Goal: Task Accomplishment & Management: Manage account settings

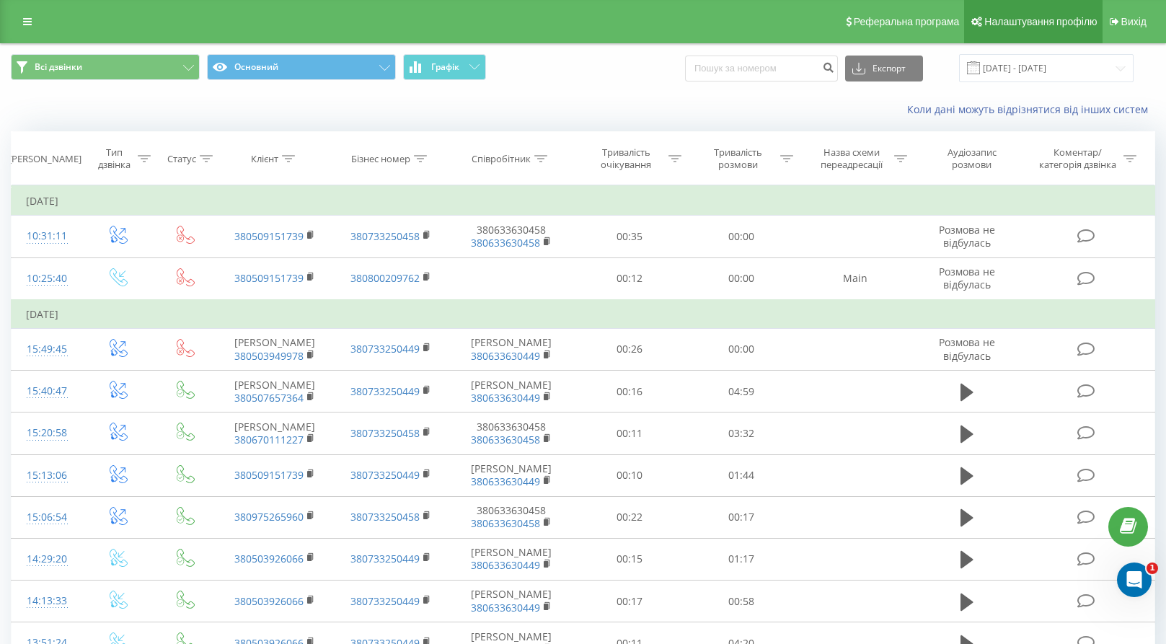
click at [1047, 22] on span "Налаштування профілю" at bounding box center [1041, 22] width 113 height 12
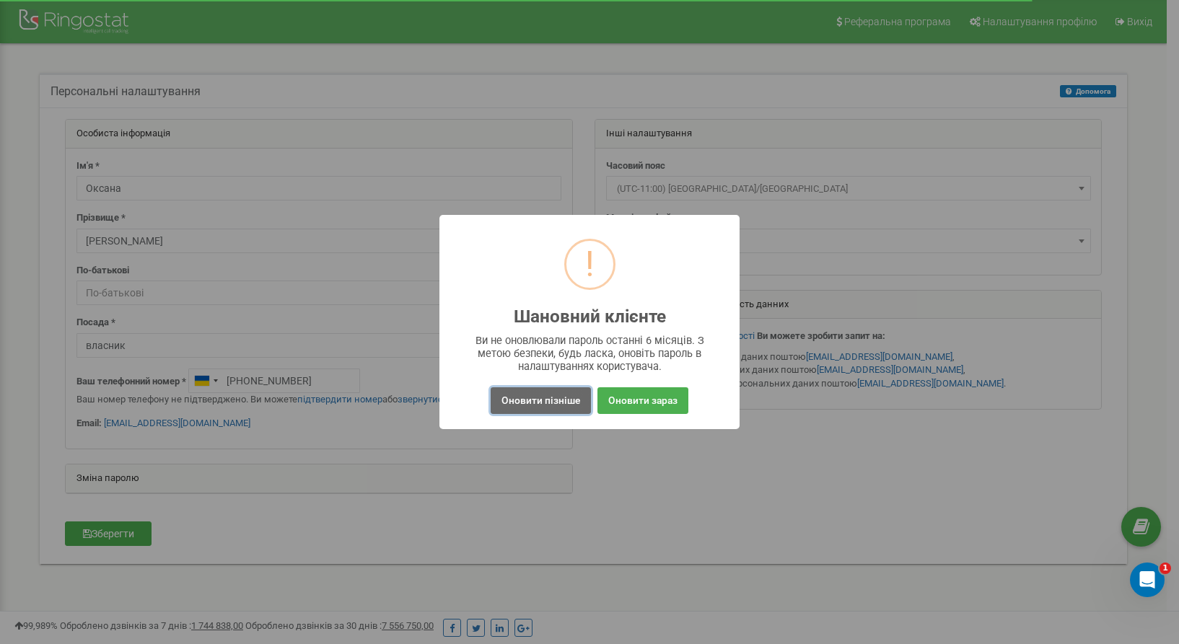
click at [541, 401] on button "Оновити пізніше" at bounding box center [541, 400] width 100 height 27
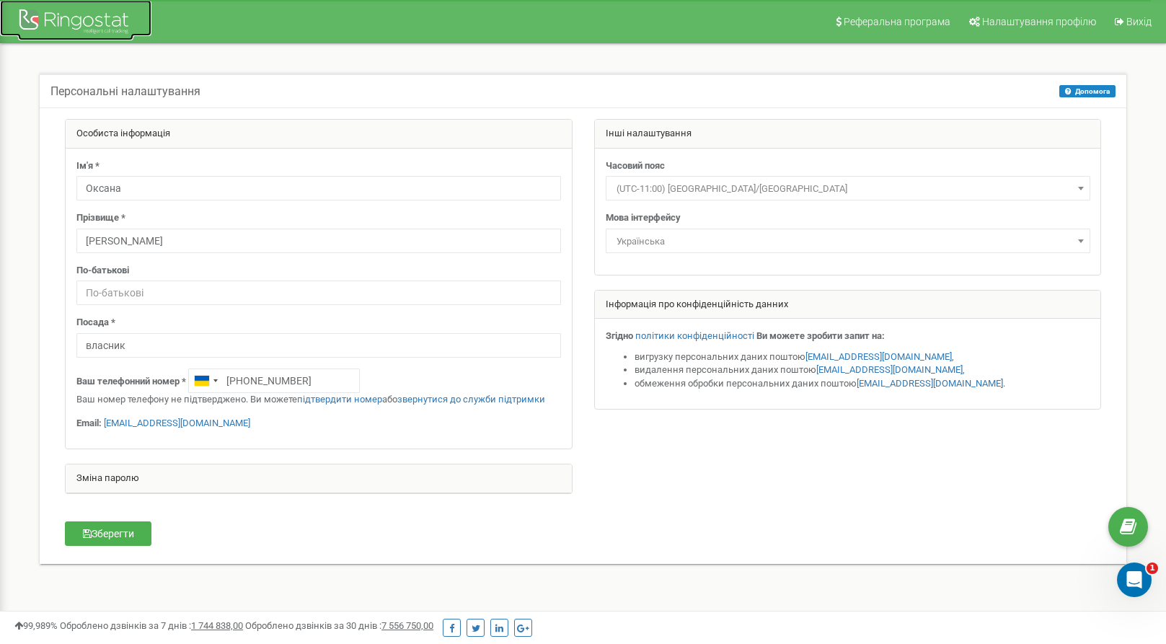
click at [75, 23] on div at bounding box center [75, 23] width 115 height 35
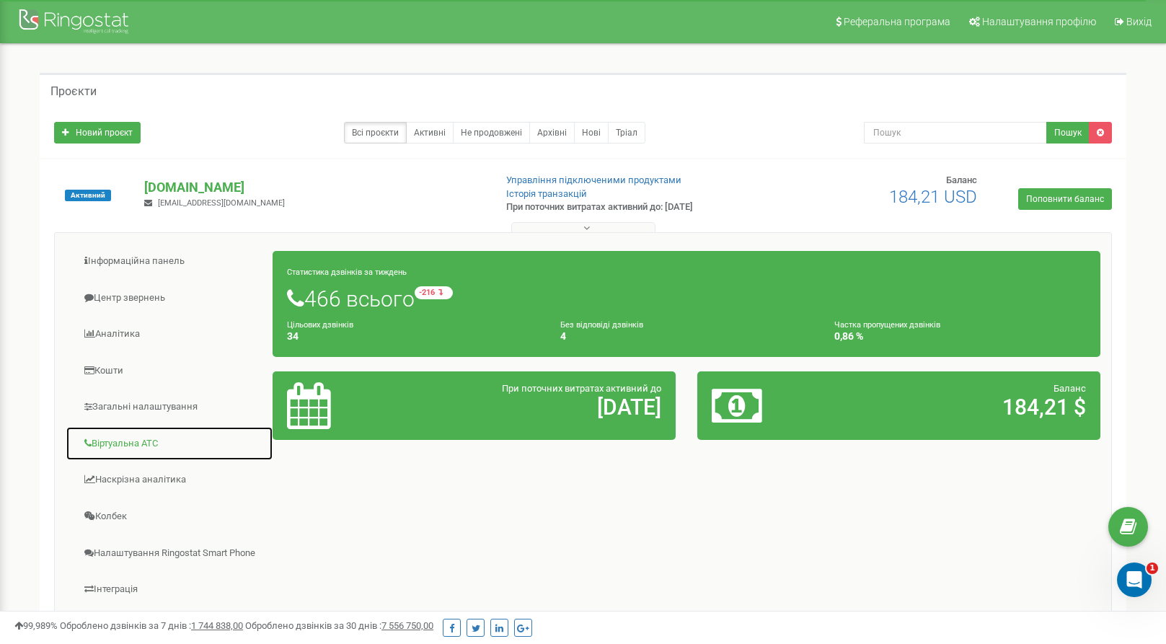
click at [127, 443] on link "Віртуальна АТС" at bounding box center [170, 443] width 208 height 35
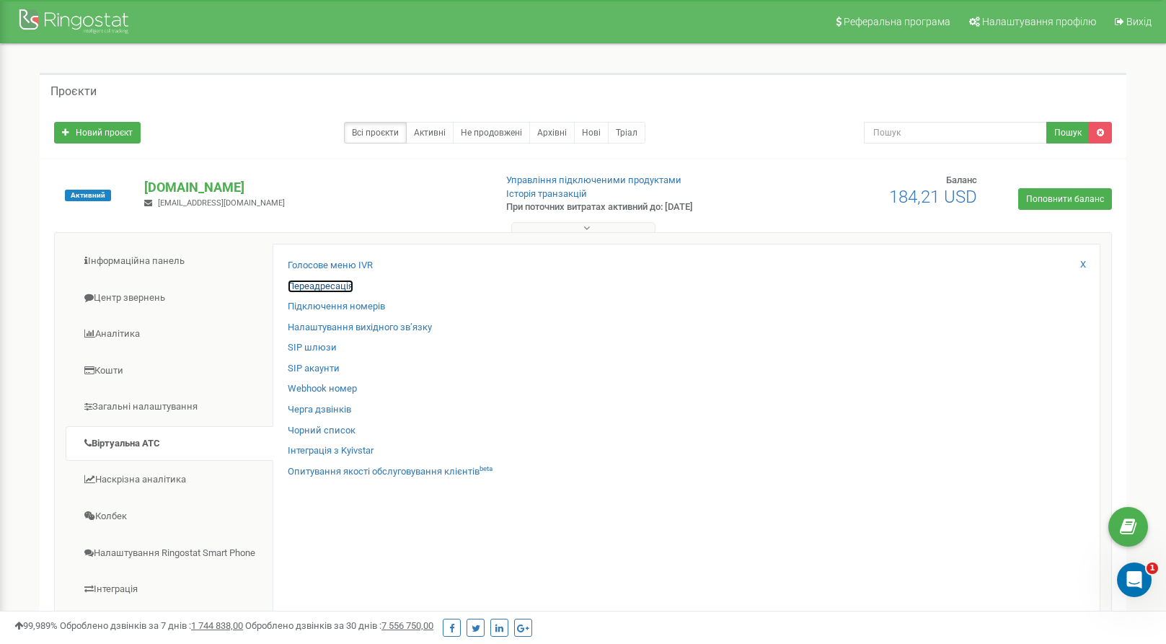
click at [336, 285] on link "Переадресація" at bounding box center [321, 287] width 66 height 14
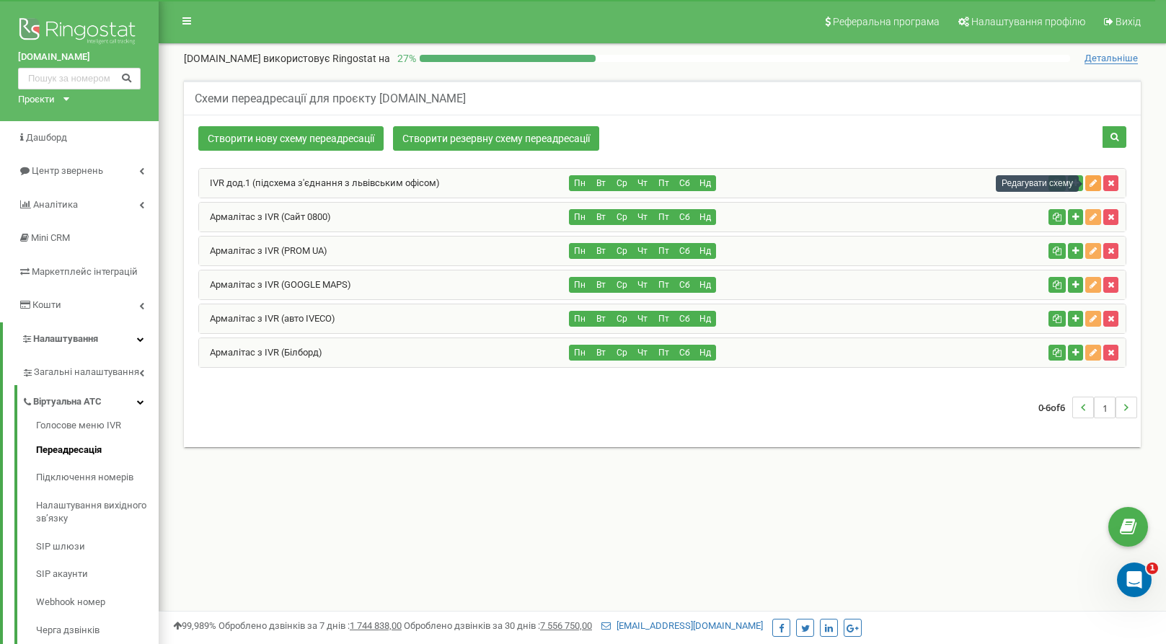
click at [1095, 181] on icon "button" at bounding box center [1093, 183] width 7 height 9
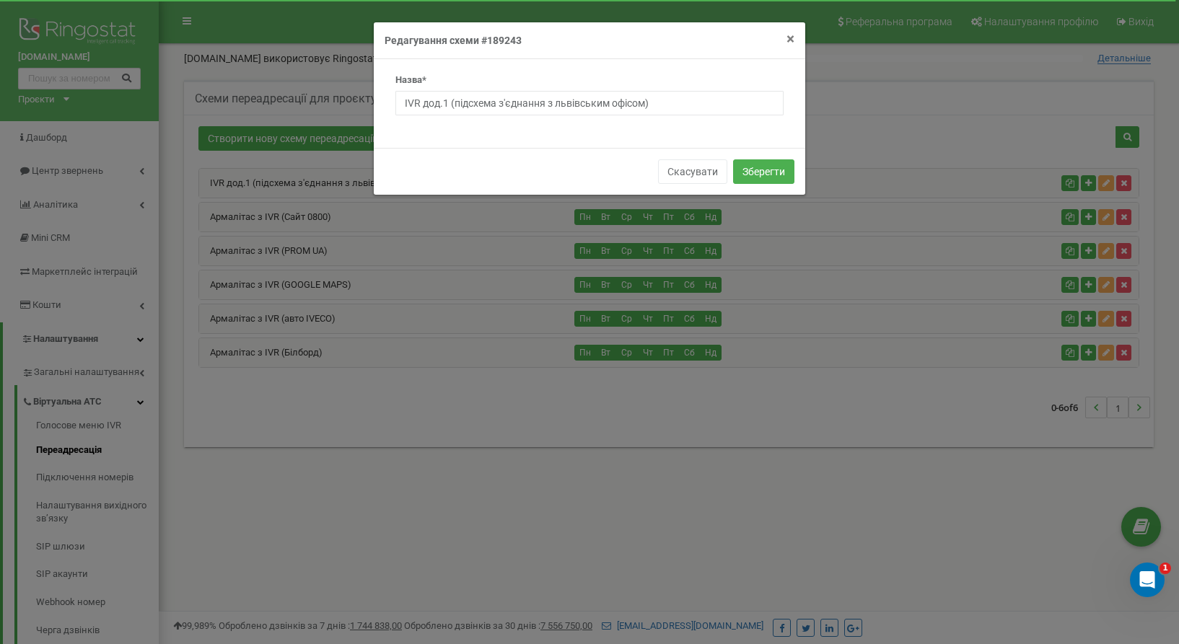
click at [788, 43] on span "×" at bounding box center [790, 38] width 8 height 17
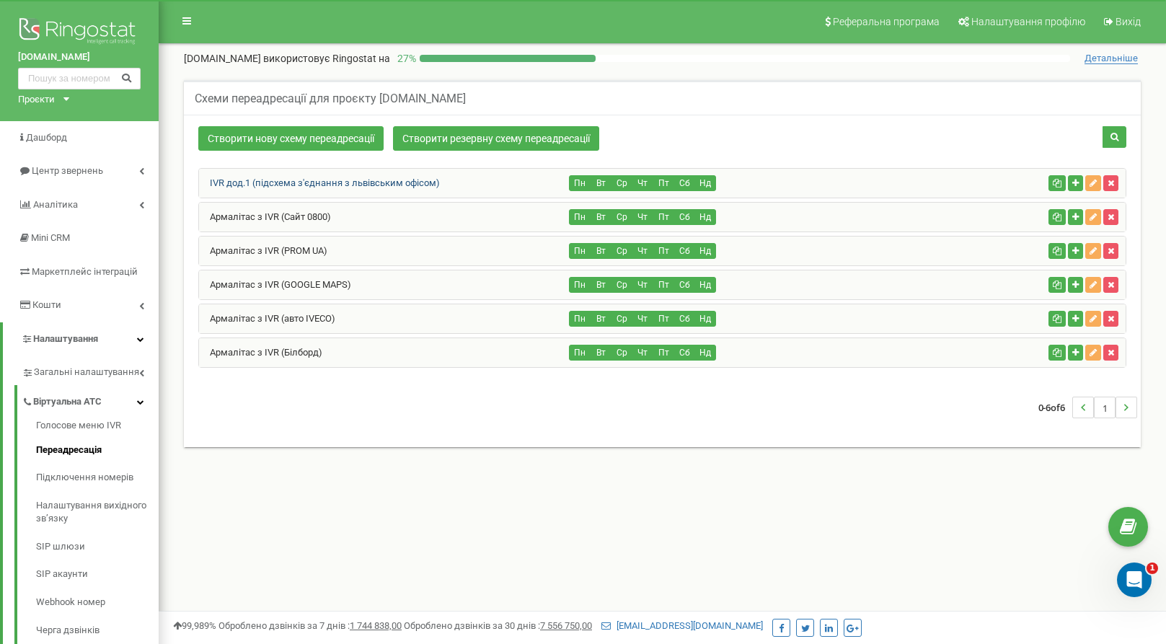
click at [294, 186] on link "IVR дод.1 (підсхема з'єднання з львівським офісом)" at bounding box center [319, 182] width 241 height 11
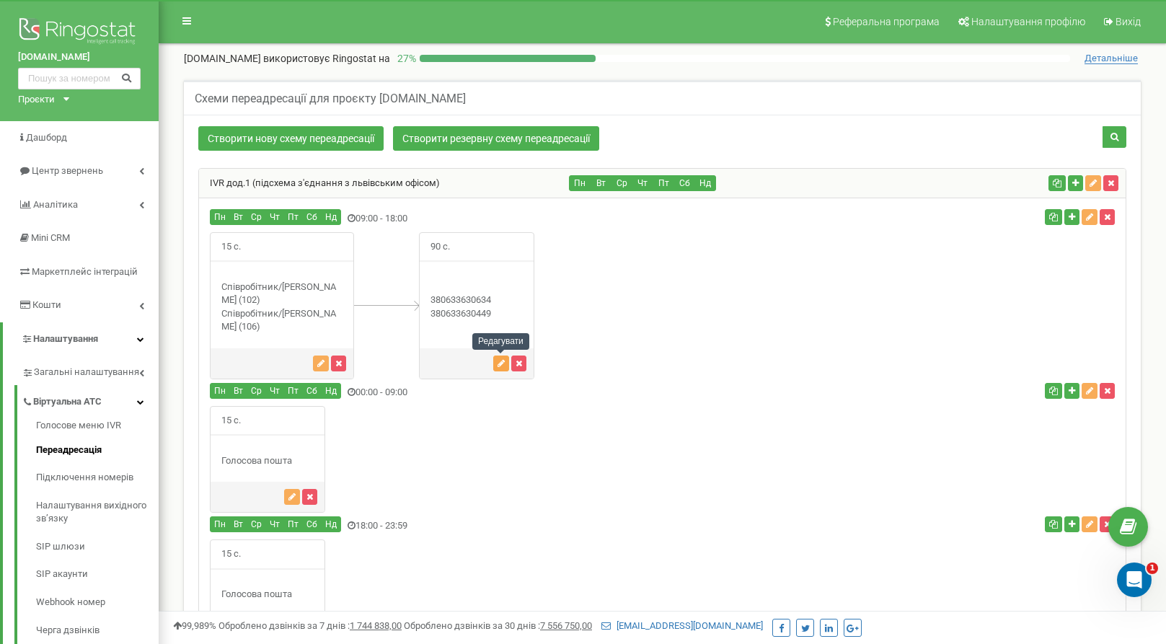
click at [503, 364] on icon "button" at bounding box center [501, 363] width 7 height 9
click at [498, 365] on icon "button" at bounding box center [501, 363] width 7 height 9
click at [454, 322] on div "90 с." at bounding box center [476, 305] width 115 height 147
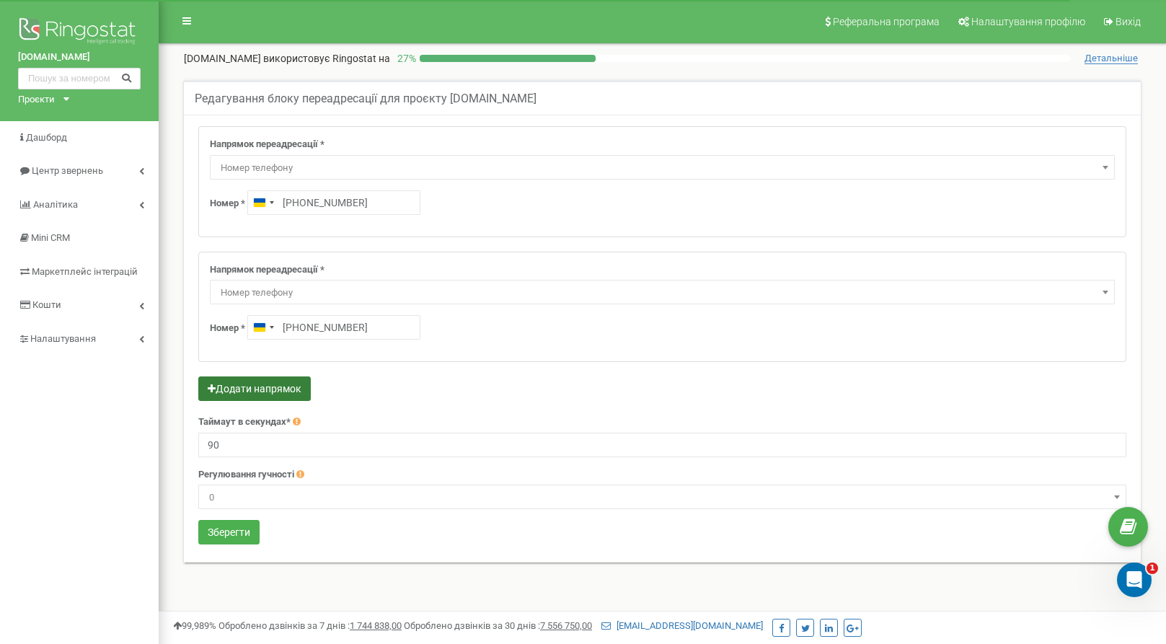
click at [250, 389] on button "Додати напрямок" at bounding box center [254, 389] width 113 height 25
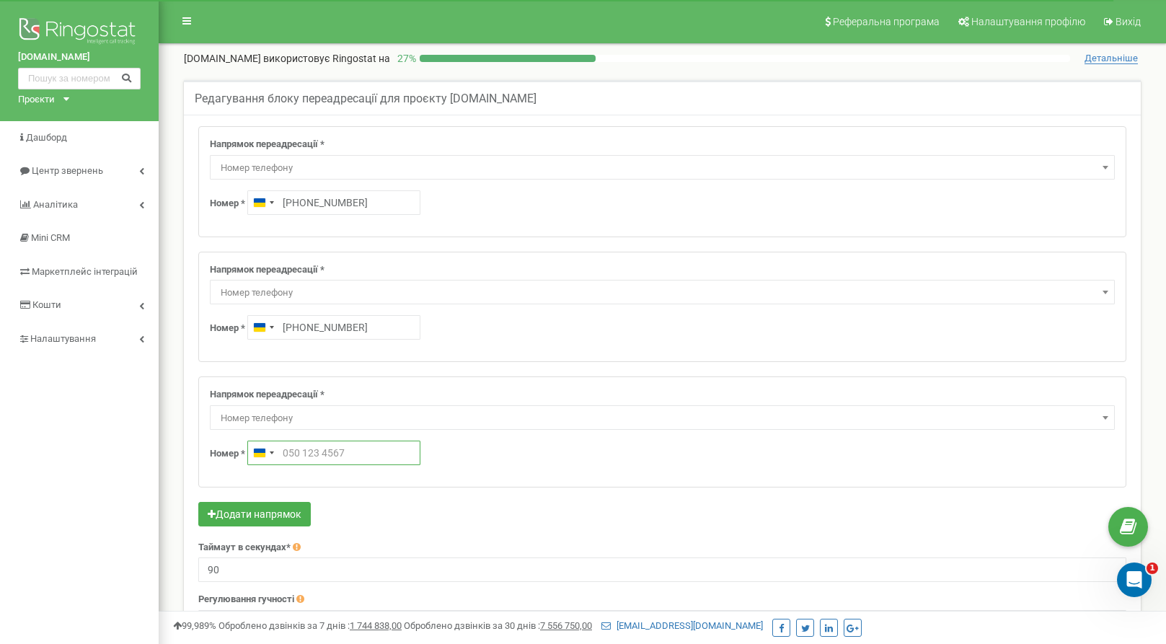
drag, startPoint x: 355, startPoint y: 452, endPoint x: 276, endPoint y: 449, distance: 78.7
click at [276, 449] on input "text" at bounding box center [333, 453] width 173 height 25
type input "+380 63 363 0458"
click at [439, 572] on input "90" at bounding box center [662, 570] width 928 height 25
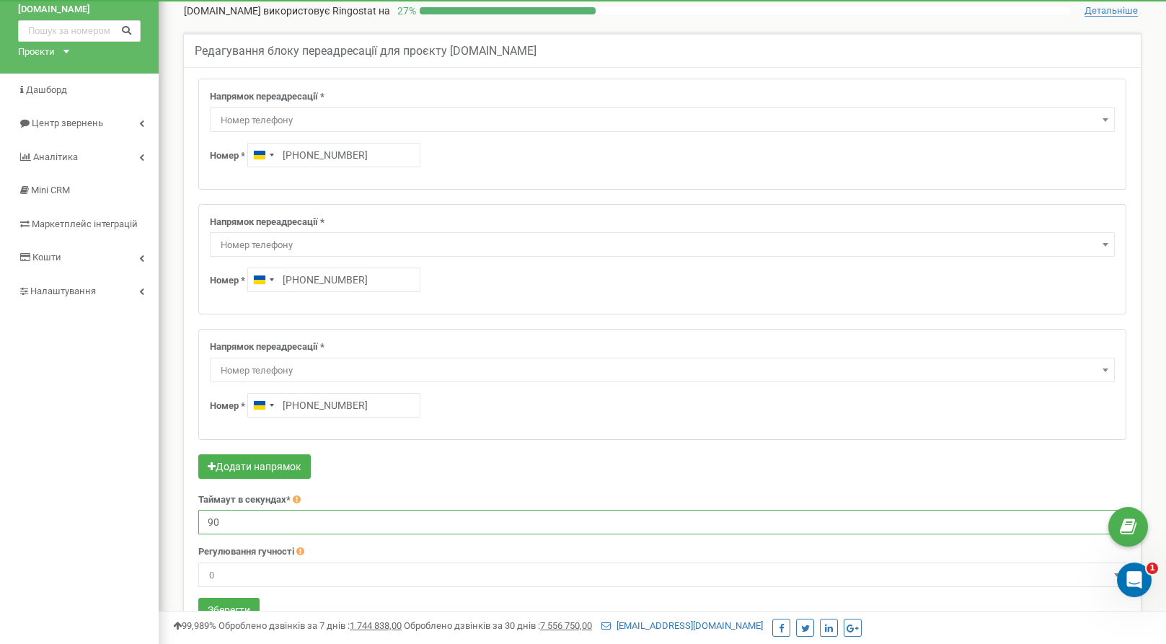
scroll to position [74, 0]
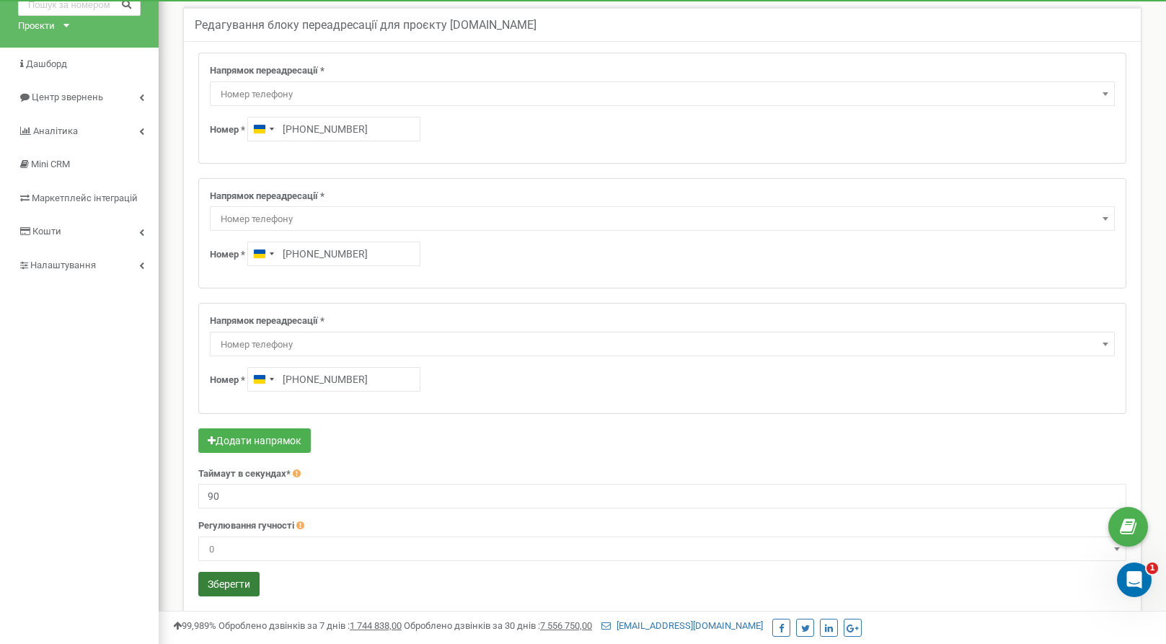
click at [241, 587] on button "Зберегти" at bounding box center [228, 584] width 61 height 25
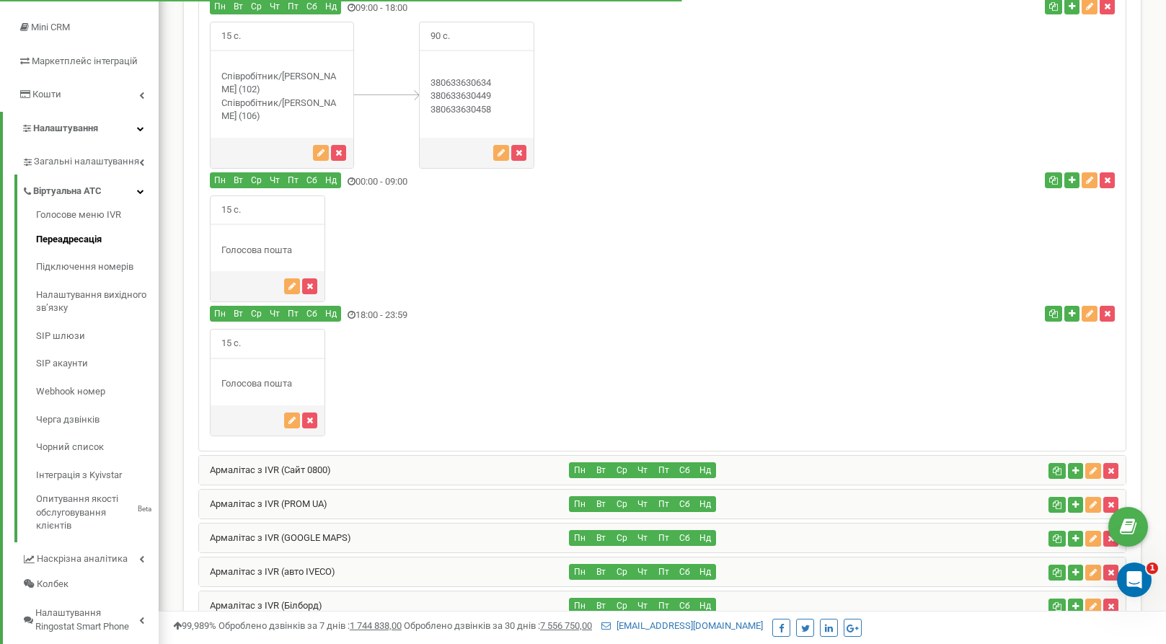
scroll to position [211, 0]
click at [365, 470] on div "Армалітас з IVR (Сайт 0800)" at bounding box center [384, 470] width 371 height 29
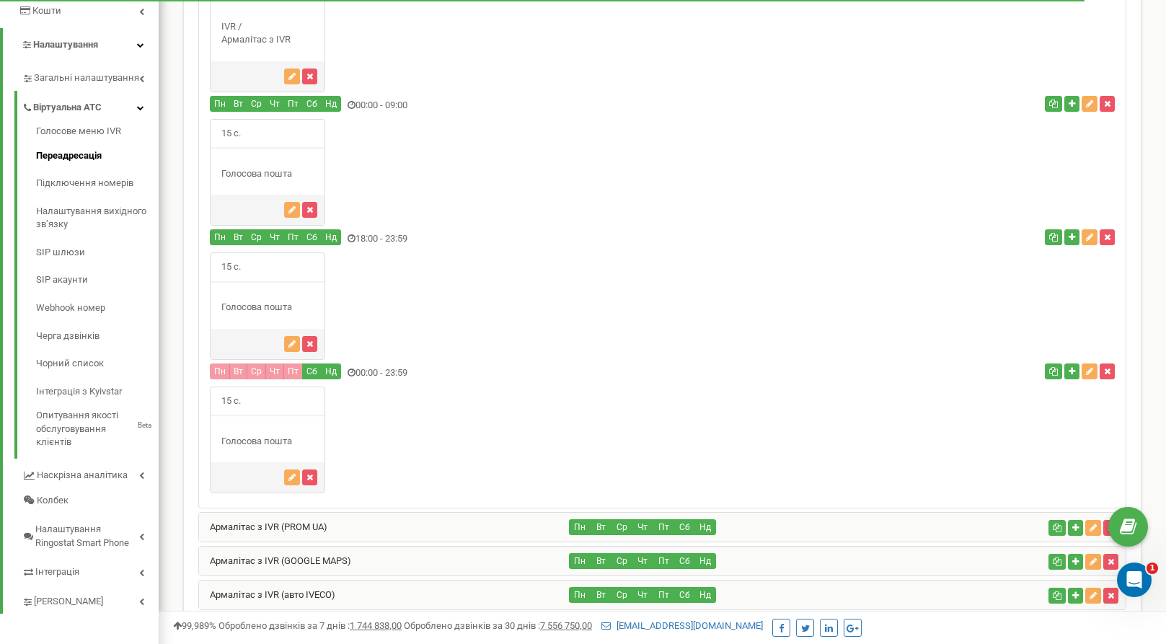
scroll to position [368, 0]
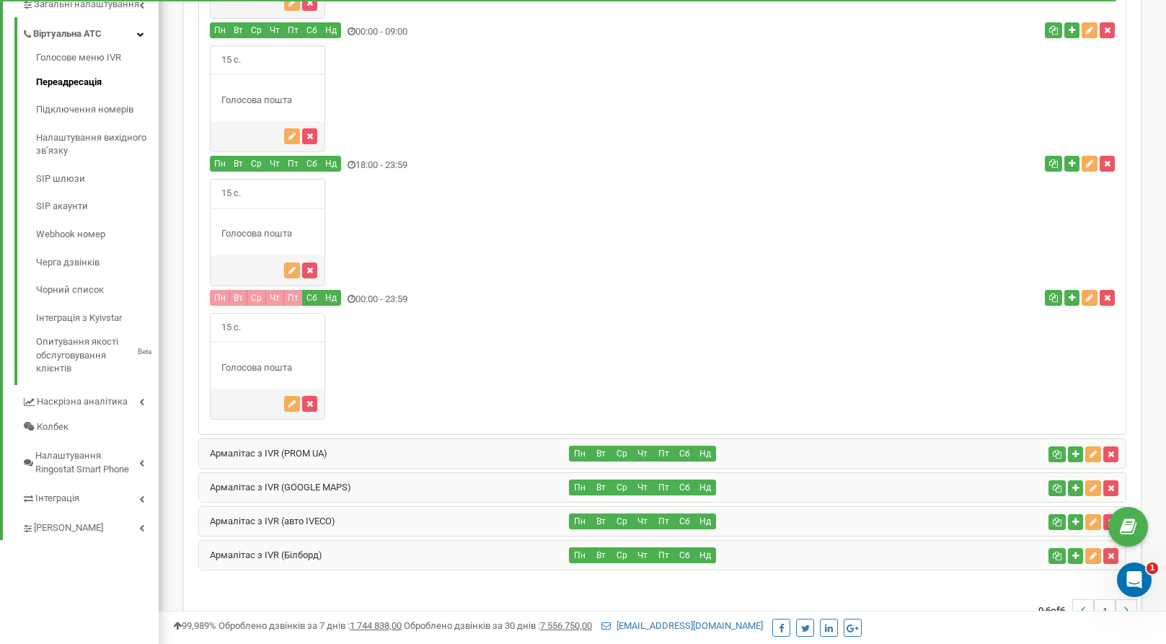
click at [340, 452] on div "Армалітас з IVR (PROM UA)" at bounding box center [384, 453] width 371 height 29
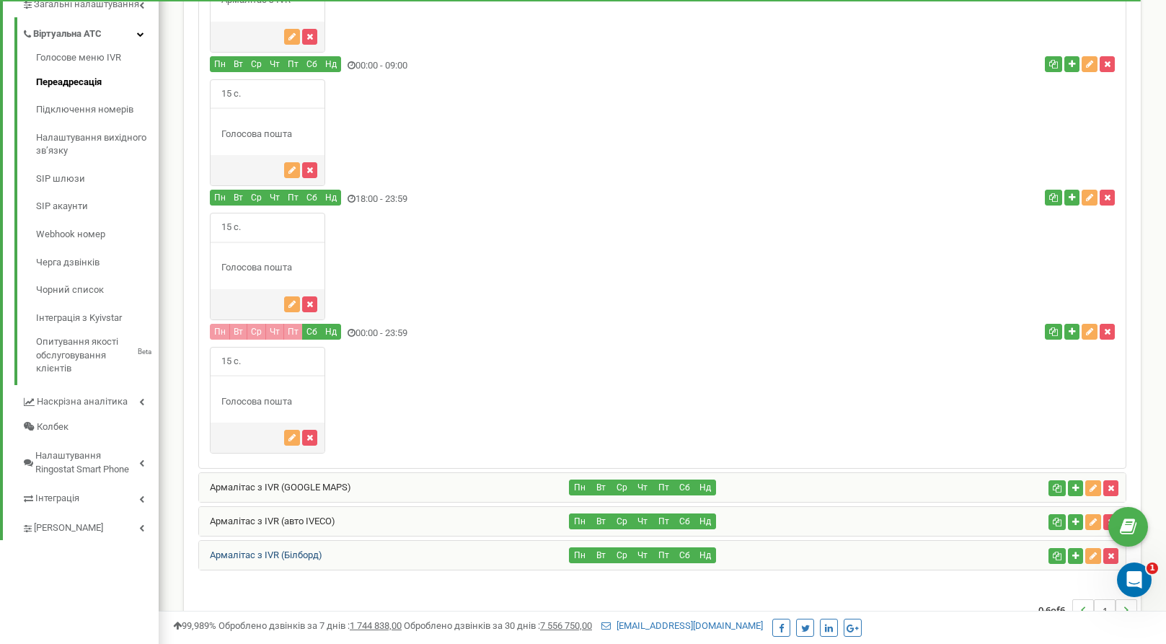
click at [283, 554] on link "Армалітас з IVR (Білборд)" at bounding box center [260, 555] width 123 height 11
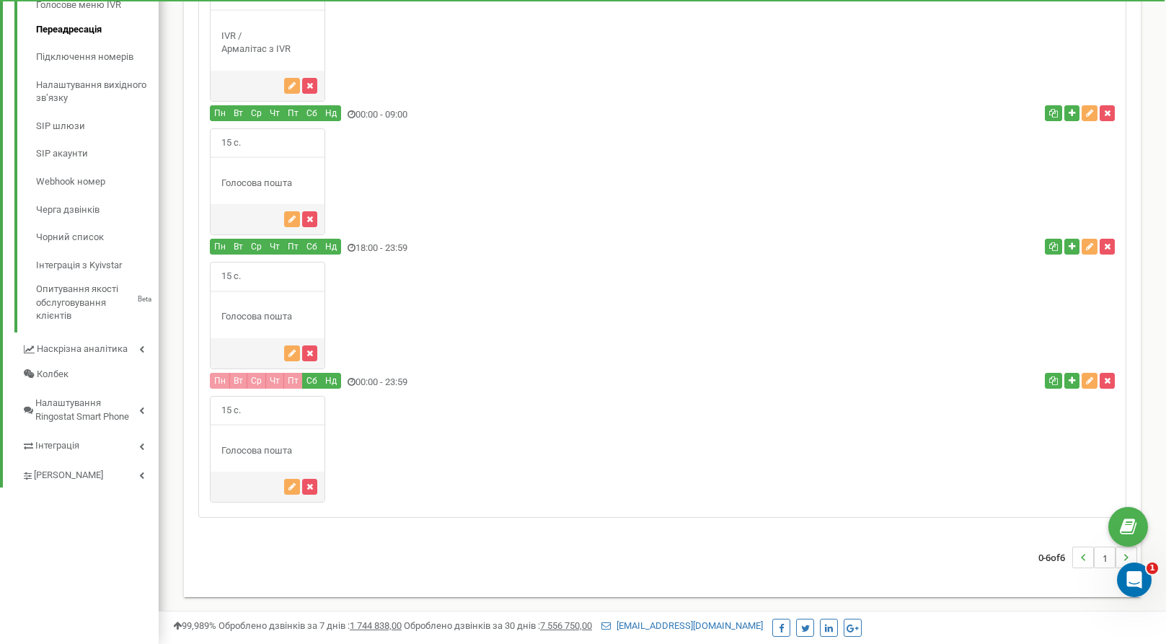
scroll to position [126, 0]
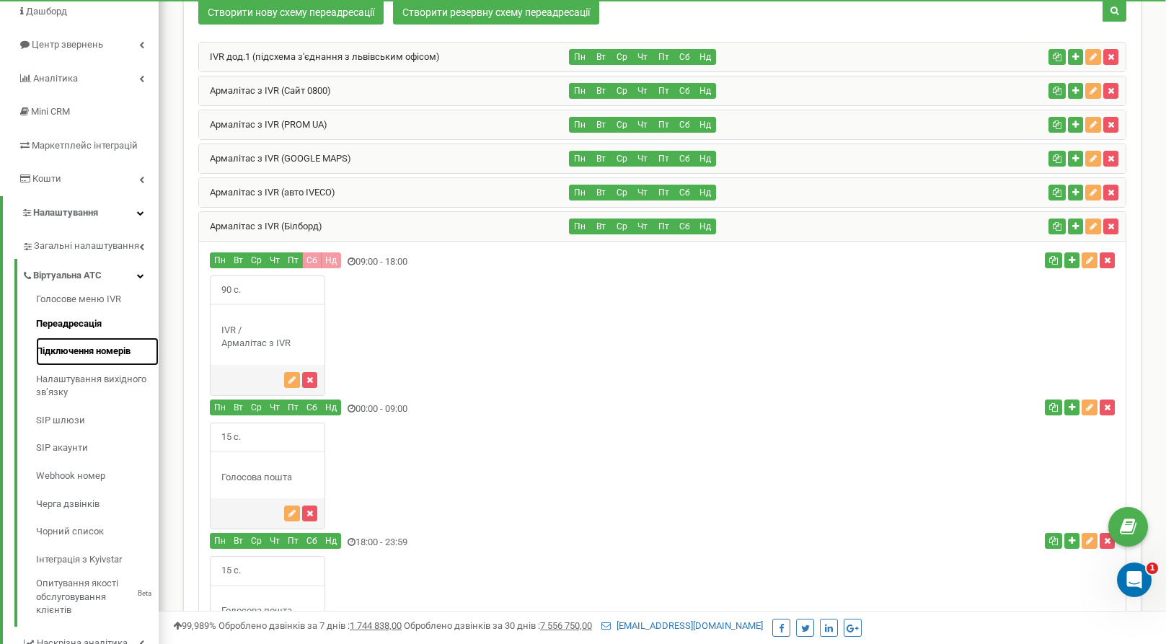
click at [86, 349] on link "Підключення номерів" at bounding box center [97, 352] width 123 height 28
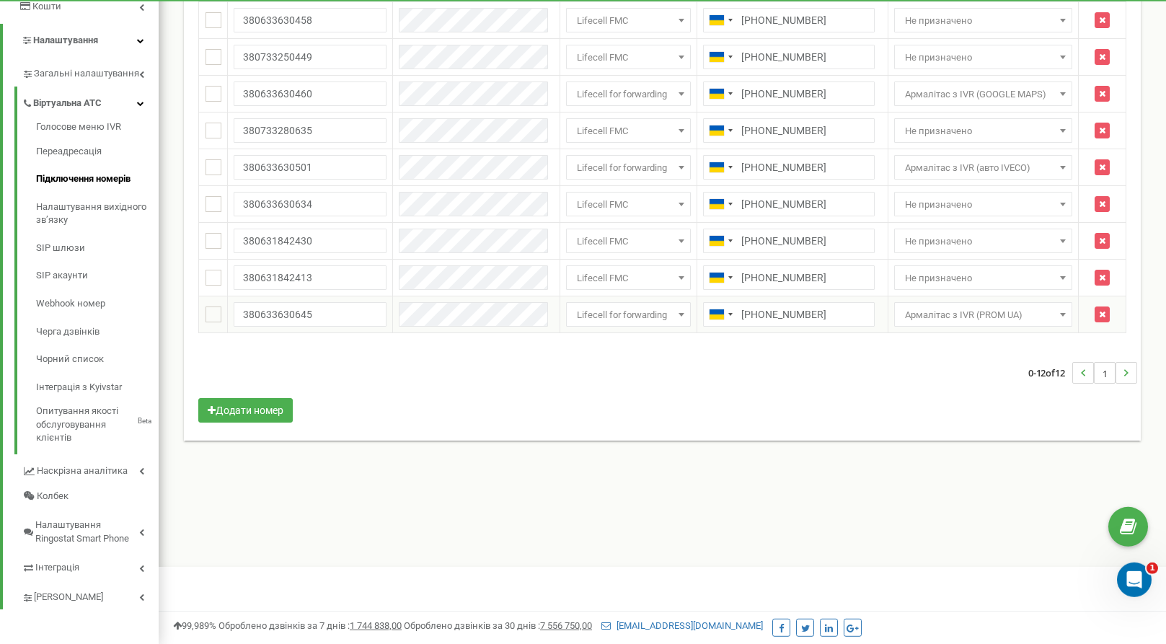
scroll to position [301, 0]
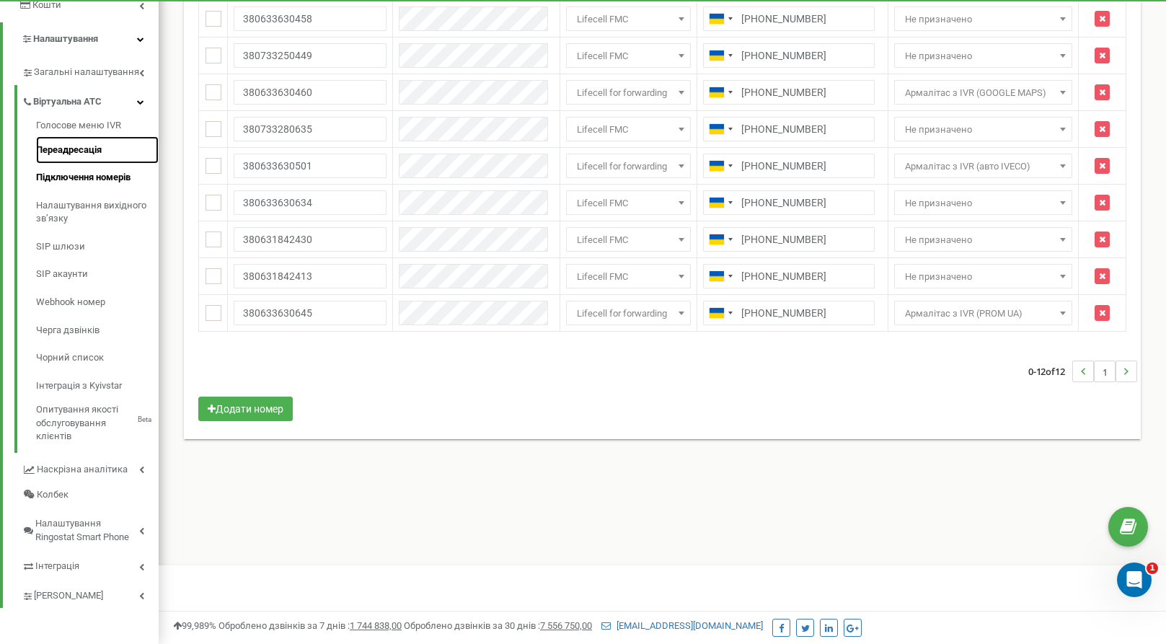
click at [87, 144] on link "Переадресація" at bounding box center [97, 150] width 123 height 28
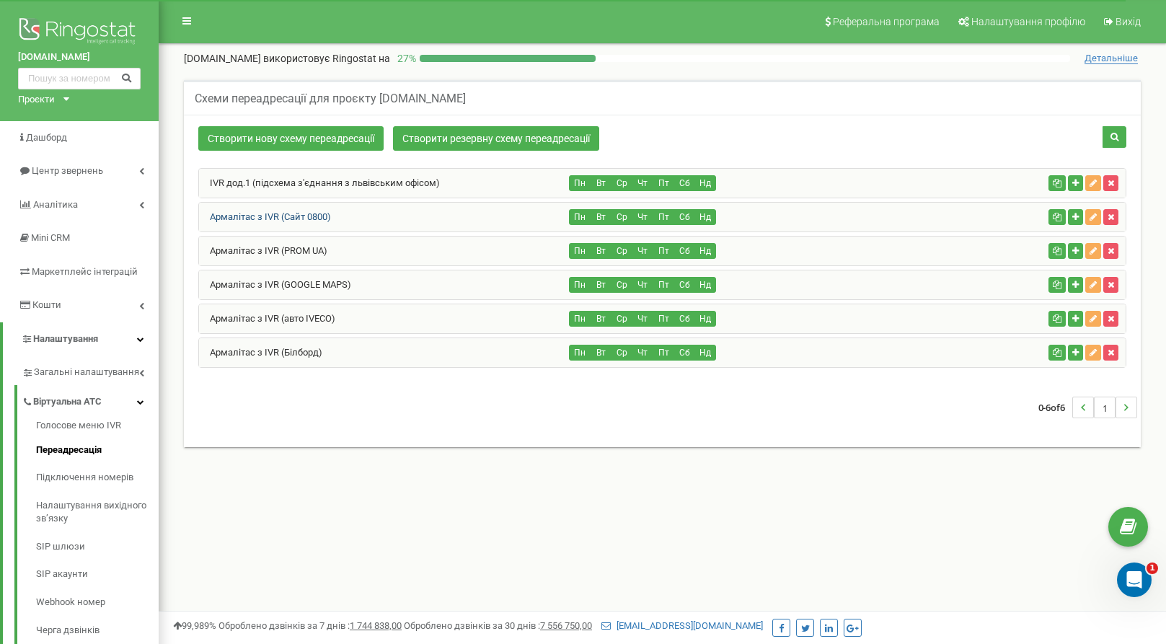
click at [271, 219] on link "Армалітас з IVR (Сайт 0800)" at bounding box center [265, 216] width 132 height 11
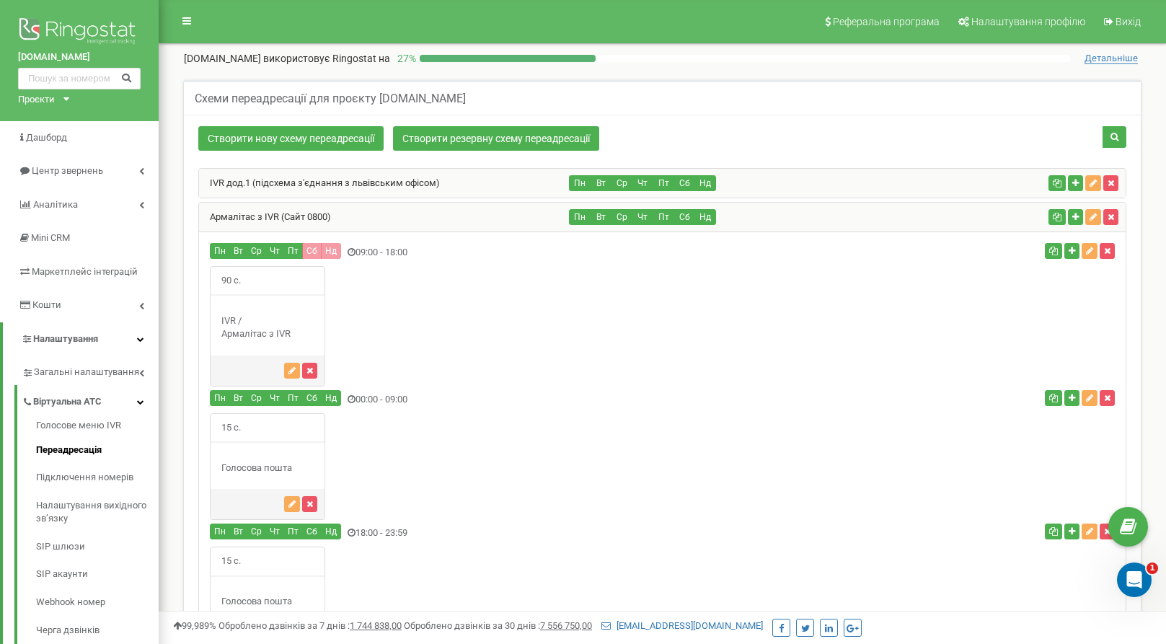
click at [303, 175] on div "IVR дод.1 (підсхема з'єднання з львівським офісом)" at bounding box center [384, 183] width 371 height 29
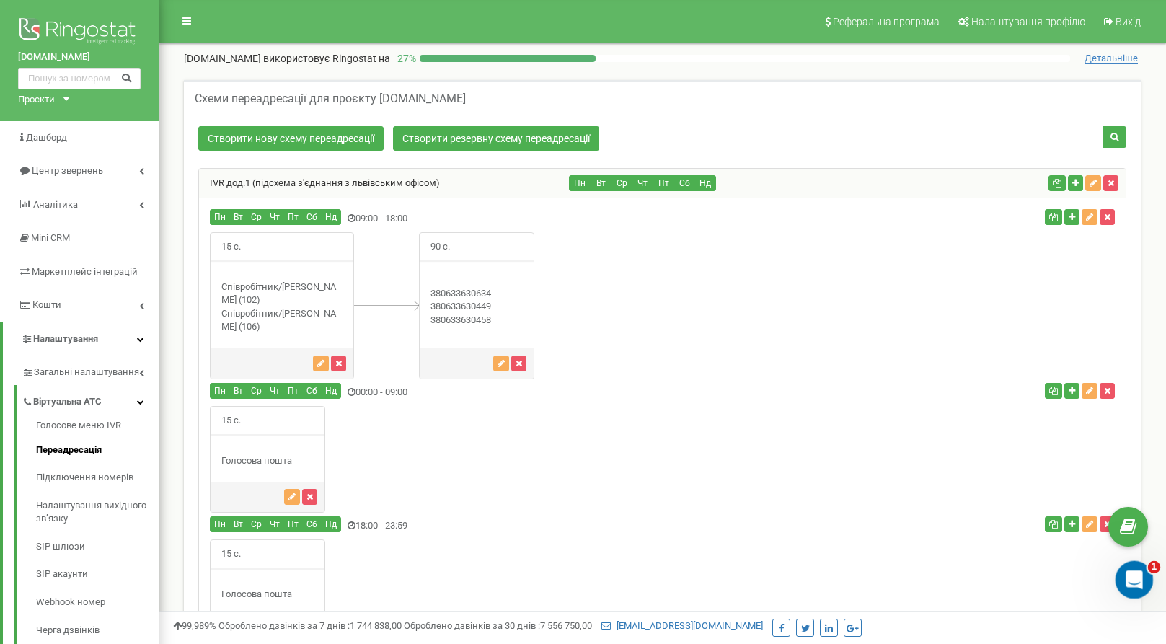
click at [1140, 583] on div "Открыть службу сообщений Intercom" at bounding box center [1133, 578] width 48 height 48
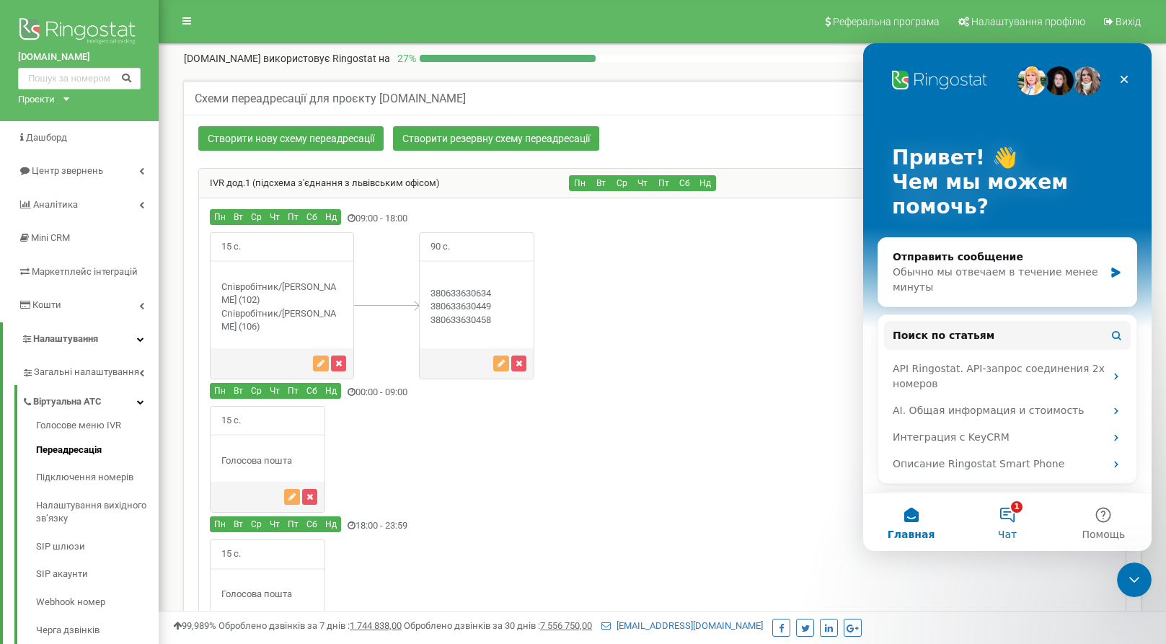
click at [1017, 521] on button "1 Чат" at bounding box center [1007, 522] width 96 height 58
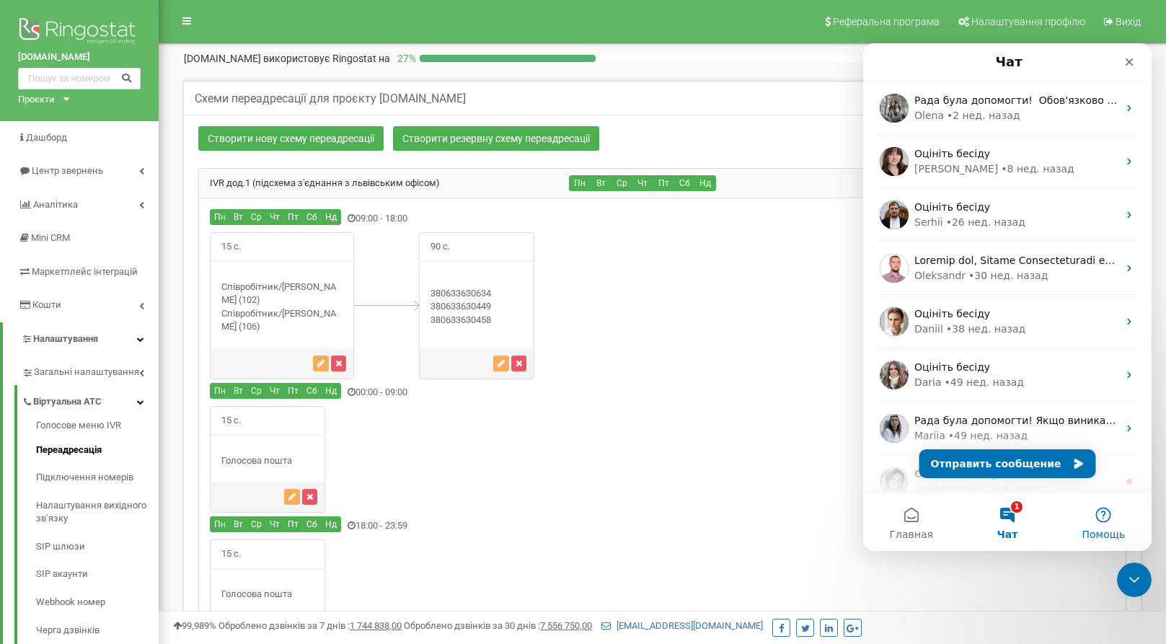
click at [1103, 519] on button "Помощь" at bounding box center [1104, 522] width 96 height 58
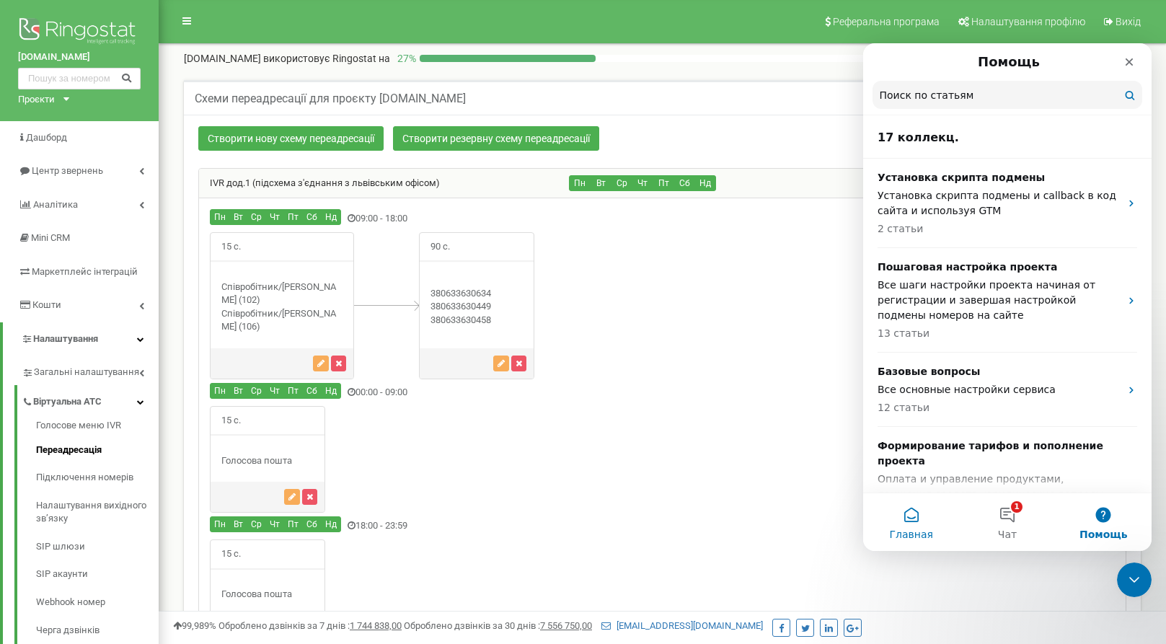
click at [919, 518] on button "Главная" at bounding box center [911, 522] width 96 height 58
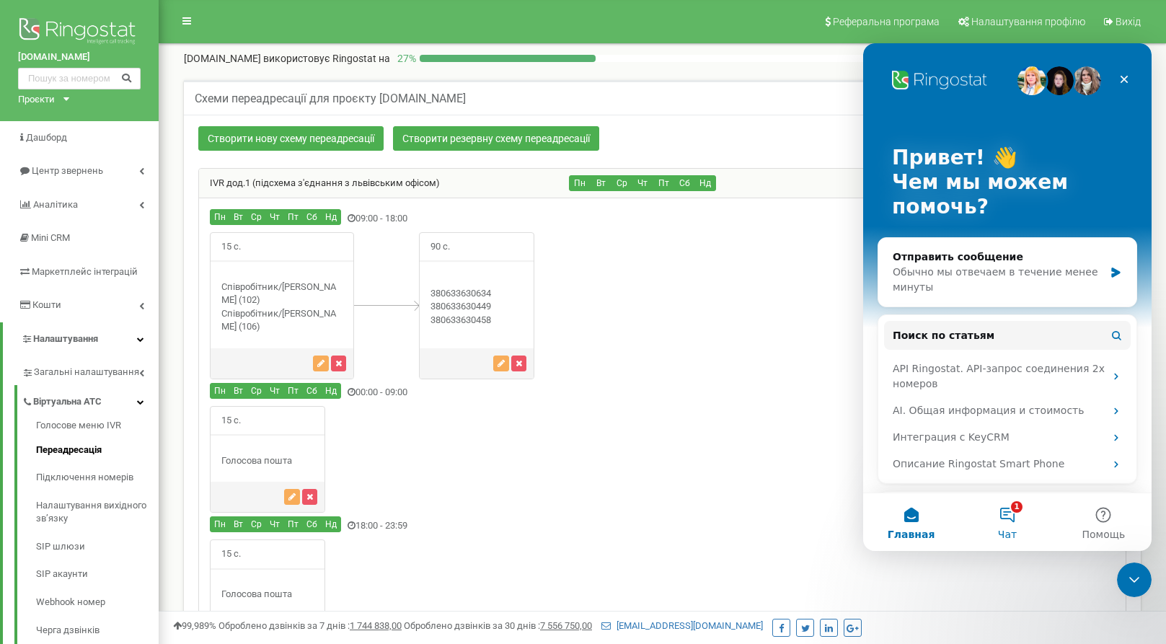
click at [1015, 521] on button "1 Чат" at bounding box center [1007, 522] width 96 height 58
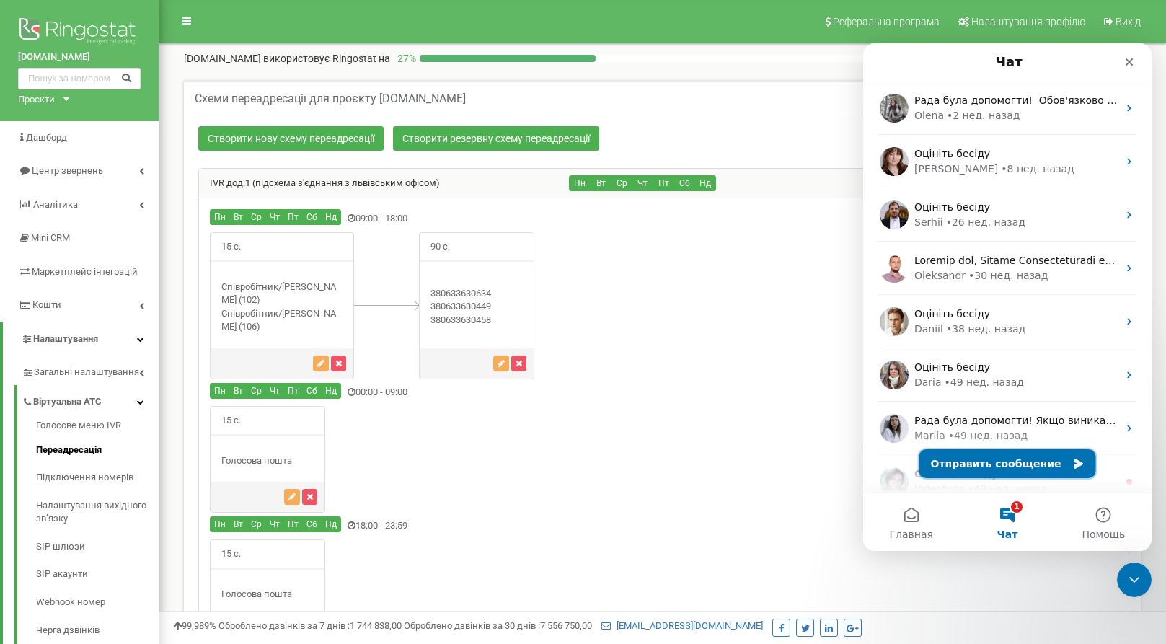
click at [1009, 460] on button "Отправить сообщение" at bounding box center [1008, 463] width 177 height 29
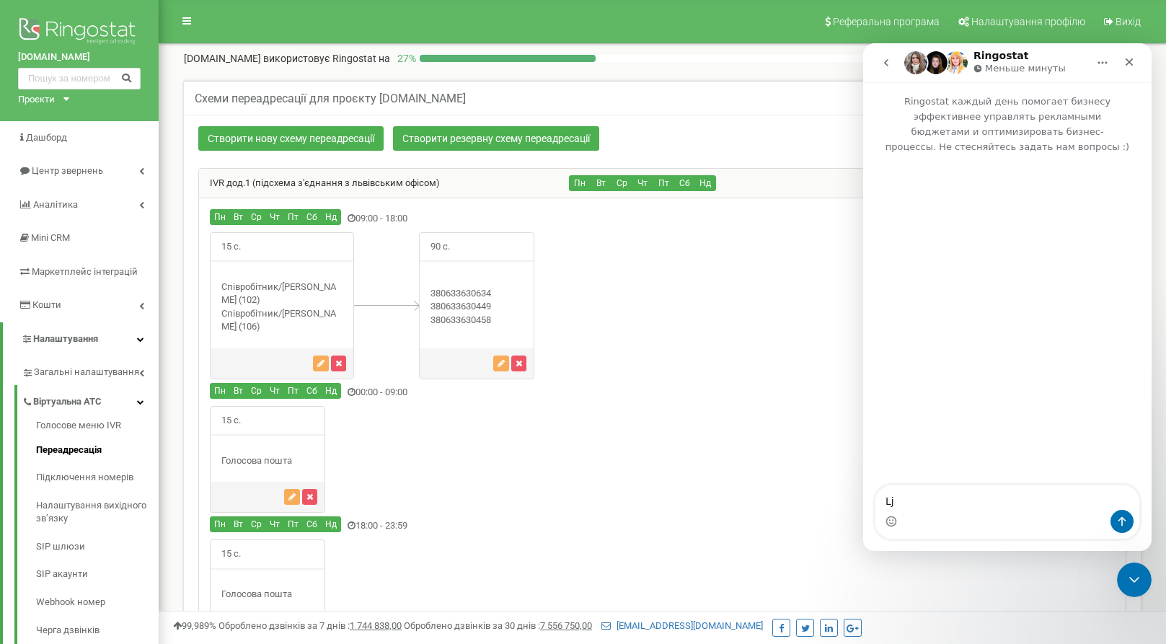
type textarea "L"
type textarea "Добрий"
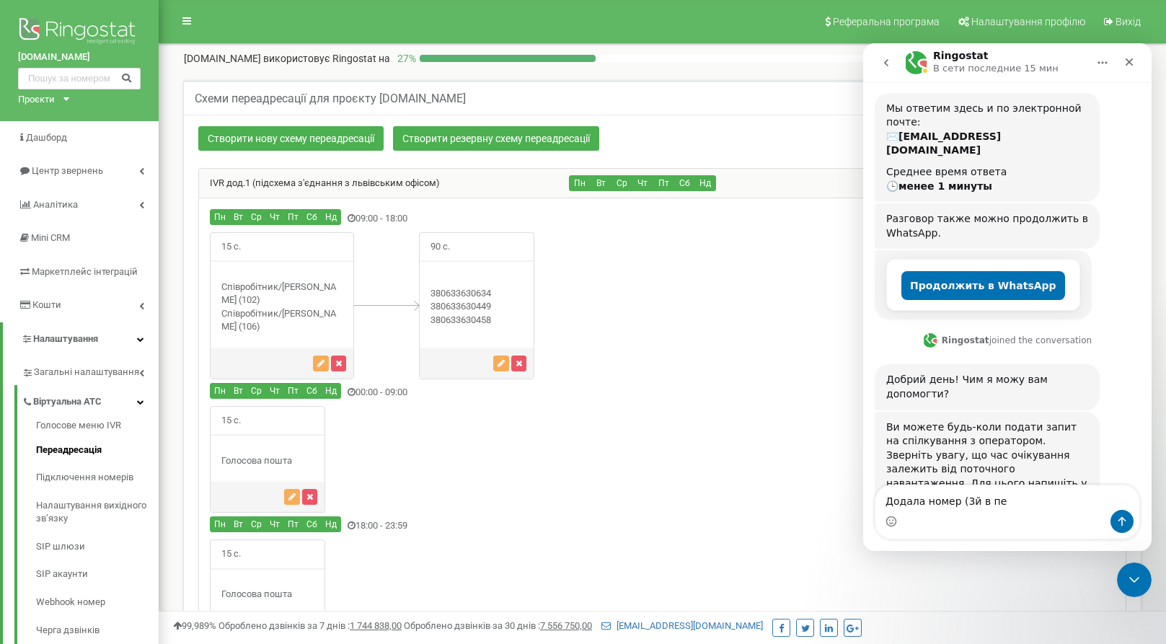
scroll to position [123, 0]
click at [970, 500] on textarea "Додала номер (3й в переадресацію)" at bounding box center [1008, 497] width 264 height 25
click at [1068, 504] on textarea "Додала номер (3й) в переадресацію)" at bounding box center [1008, 497] width 264 height 25
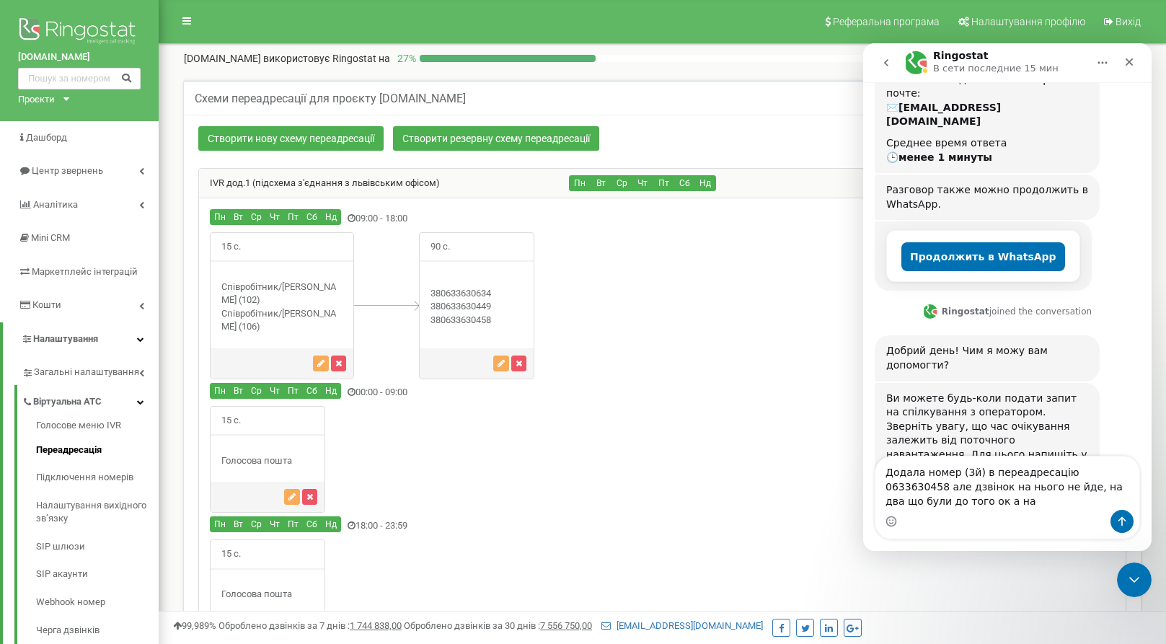
scroll to position [151, 0]
type textarea "Додала номер (3й) в переадресацію 0633630458 але дзвінок на нього не йде, на дв…"
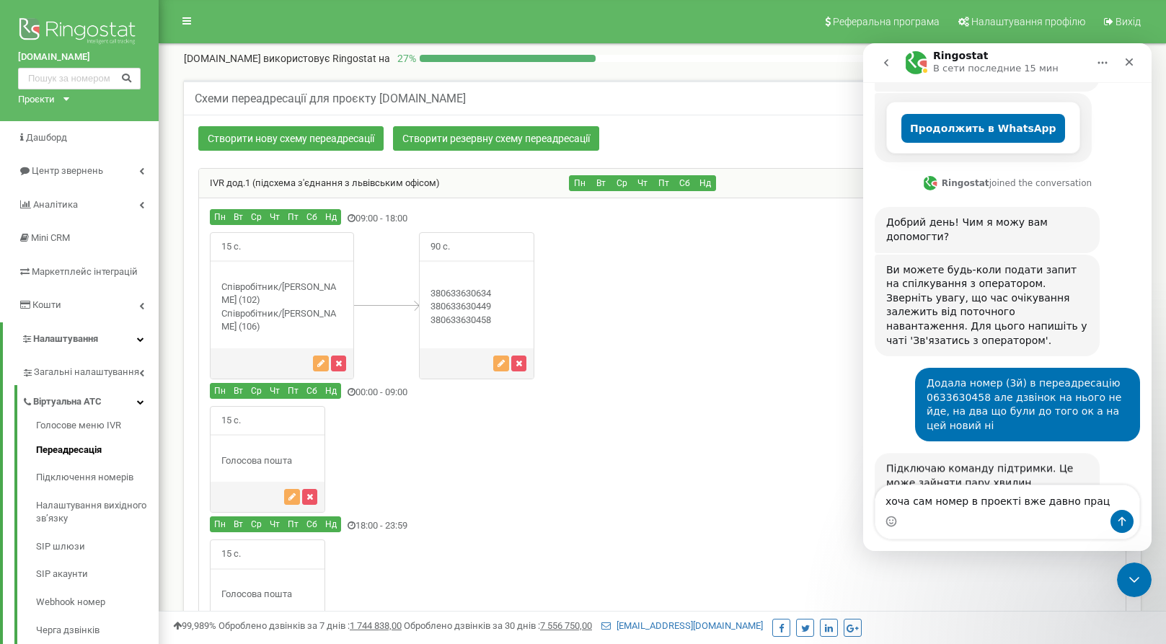
scroll to position [280, 0]
type textarea "хоча сам номер в проекті вже давно працює"
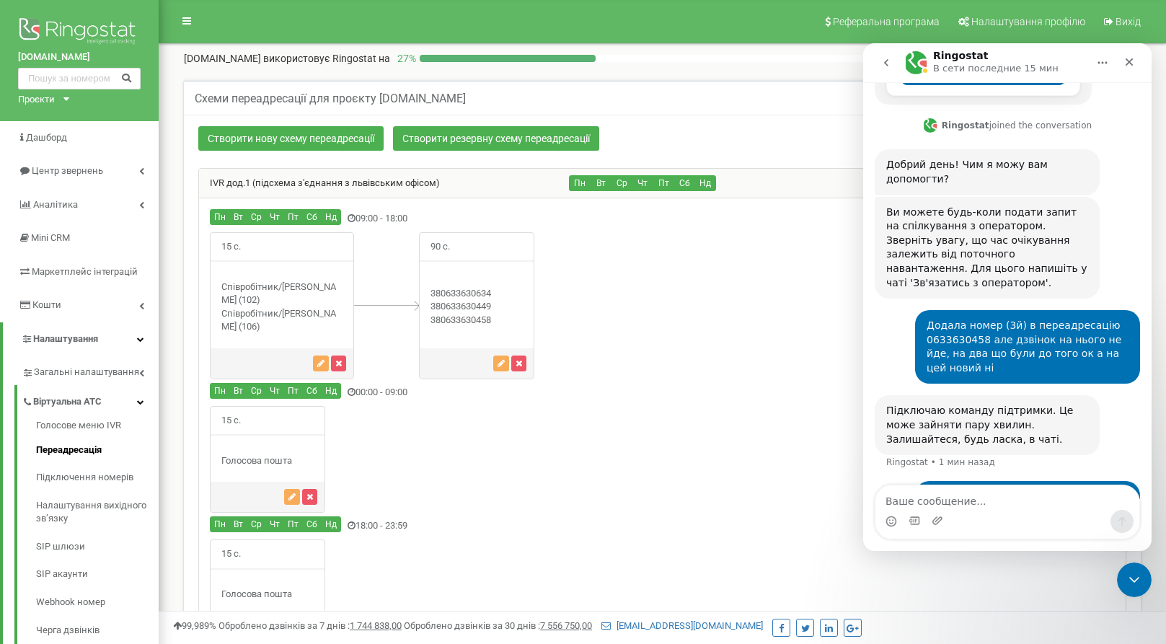
click at [911, 499] on textarea "Ваше сообщение..." at bounding box center [1008, 497] width 264 height 25
click at [961, 500] on textarea "Ваше сообщение..." at bounding box center [1008, 497] width 264 height 25
type textarea "все працює"
click at [323, 364] on icon "button" at bounding box center [320, 363] width 7 height 9
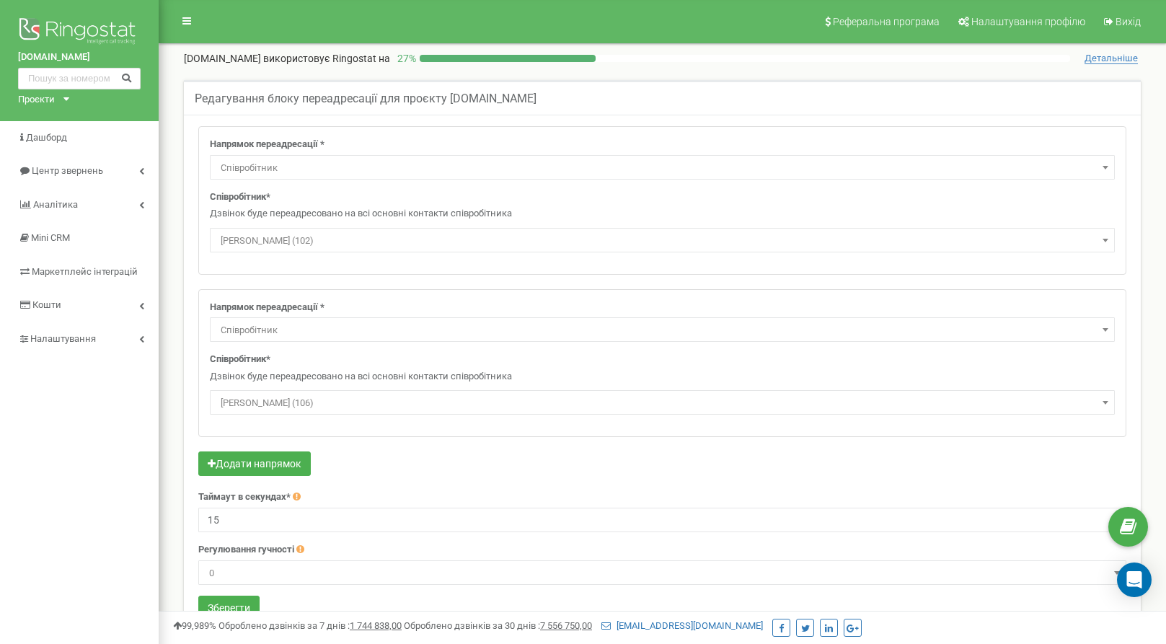
select select "Employee"
select select "309864"
click at [286, 462] on button "Додати напрямок" at bounding box center [254, 464] width 113 height 25
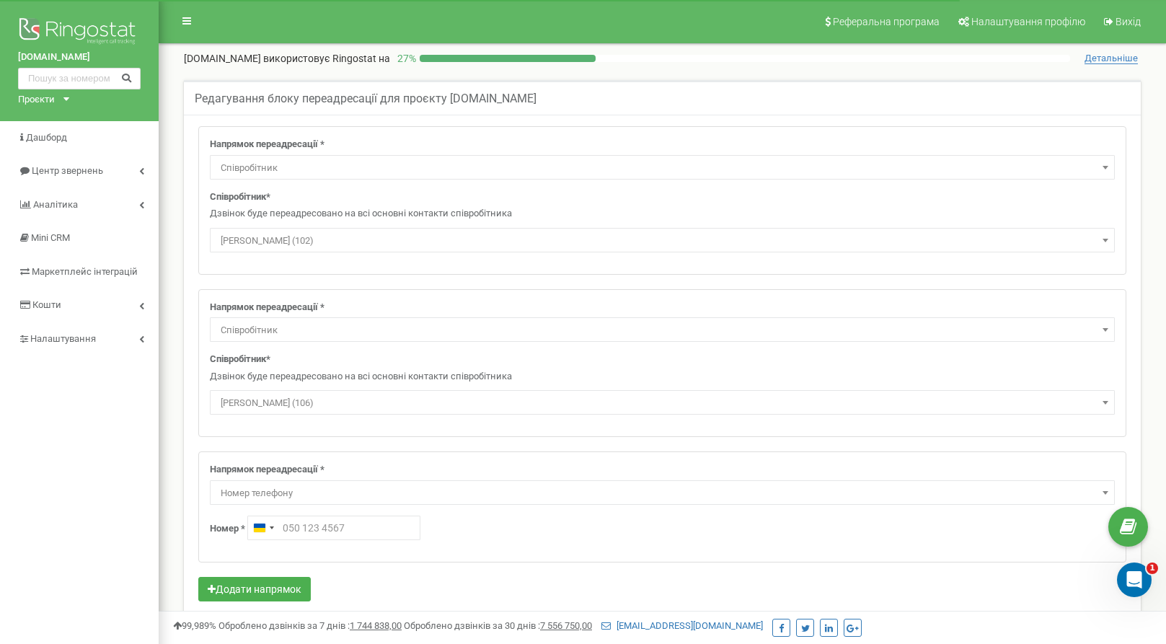
click at [286, 493] on span "Номер телефону" at bounding box center [662, 493] width 895 height 20
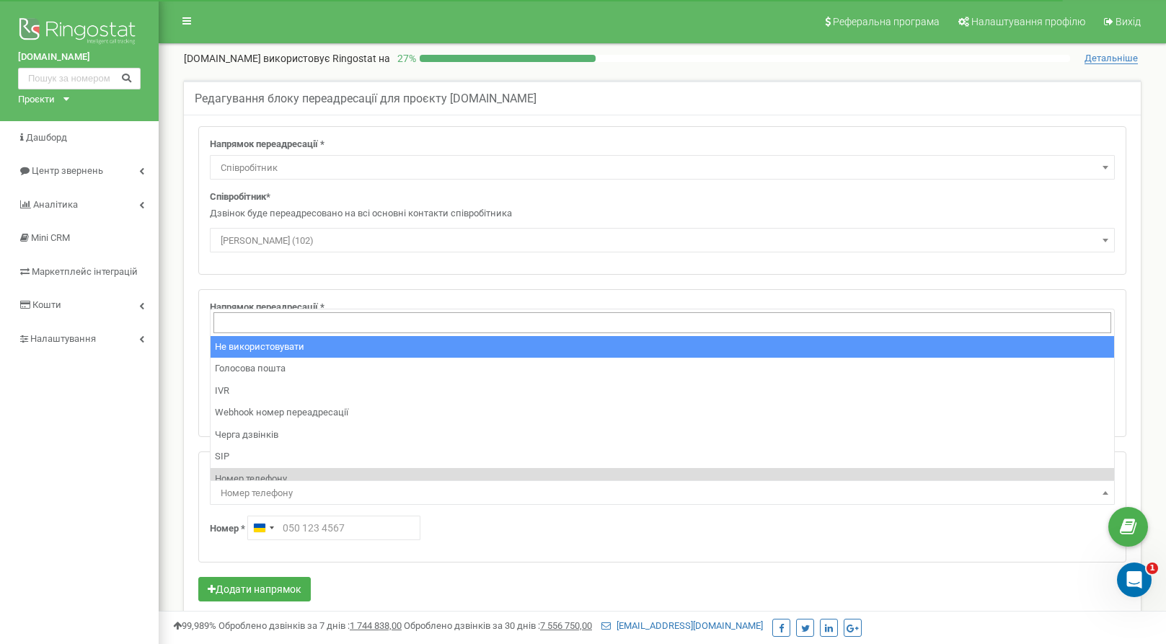
click at [288, 322] on input "search" at bounding box center [663, 322] width 898 height 21
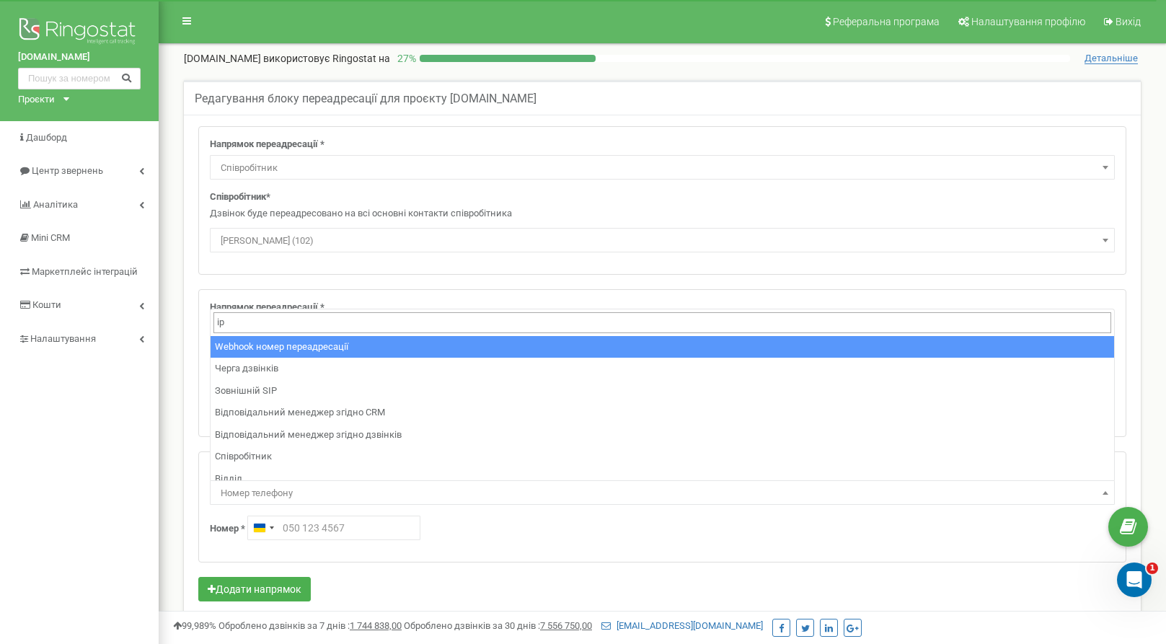
type input "іра"
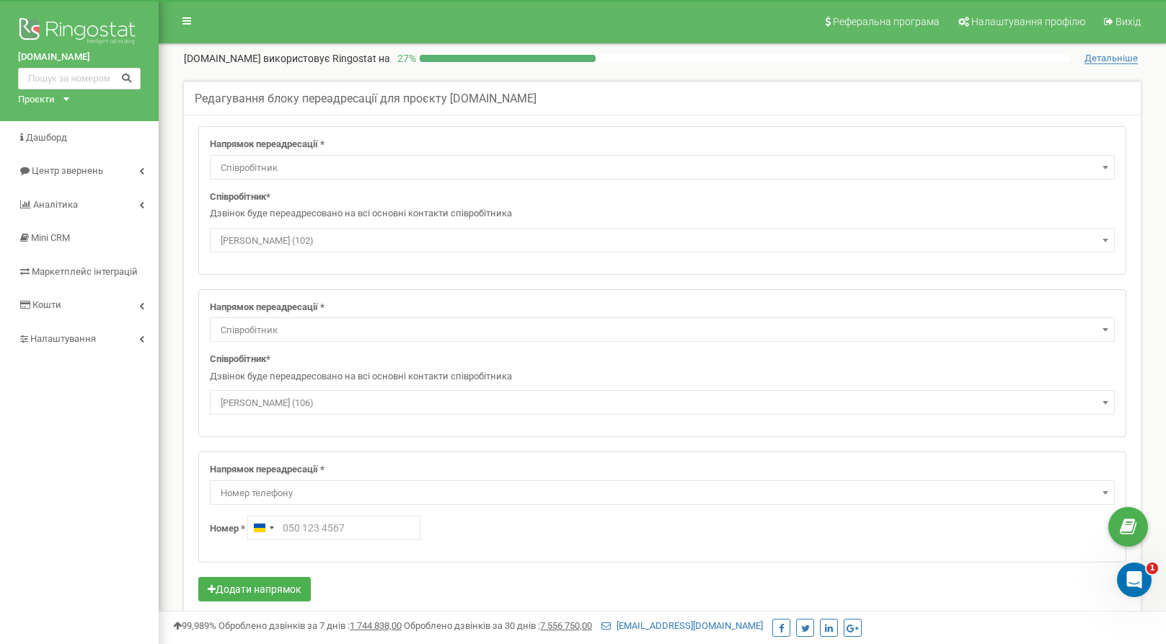
click at [1043, 531] on div "Номер * Ukraine +380" at bounding box center [662, 528] width 905 height 25
click at [333, 553] on div "Напрямок переадресації * Не використовувати Голосова пошта IVR Webhook номер пе…" at bounding box center [662, 507] width 927 height 110
click at [1045, 141] on div "Напрямок переадресації * Не використовувати Голосова пошта IVR Webhook номер пе…" at bounding box center [662, 159] width 905 height 42
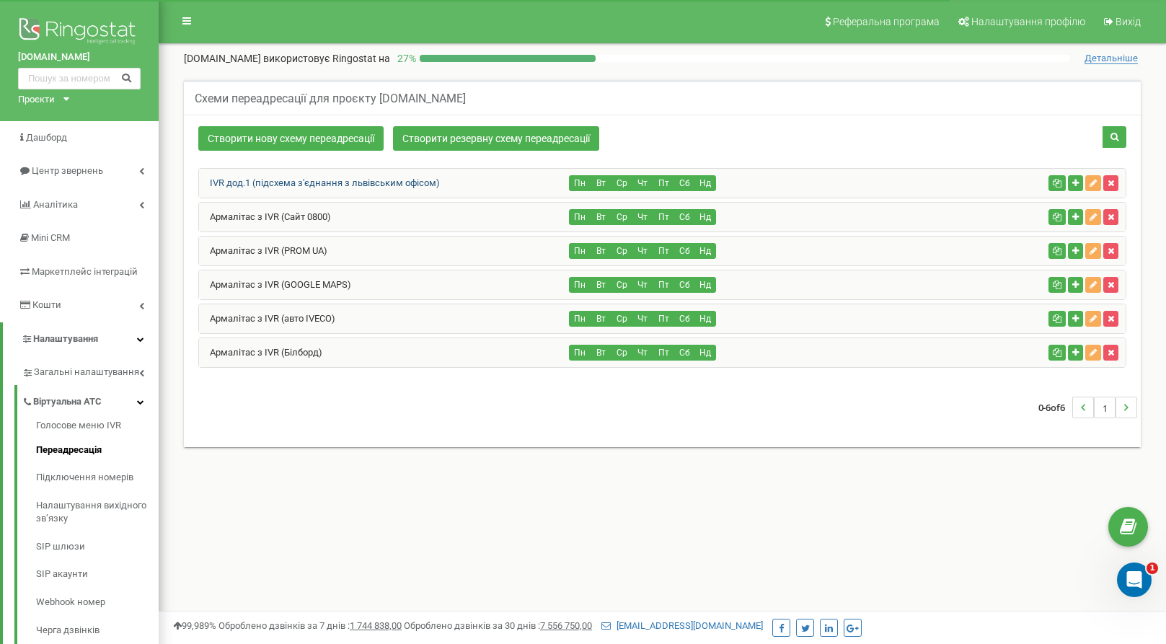
click at [354, 185] on link "IVR дод.1 (підсхема з'єднання з львівським офісом)" at bounding box center [319, 182] width 241 height 11
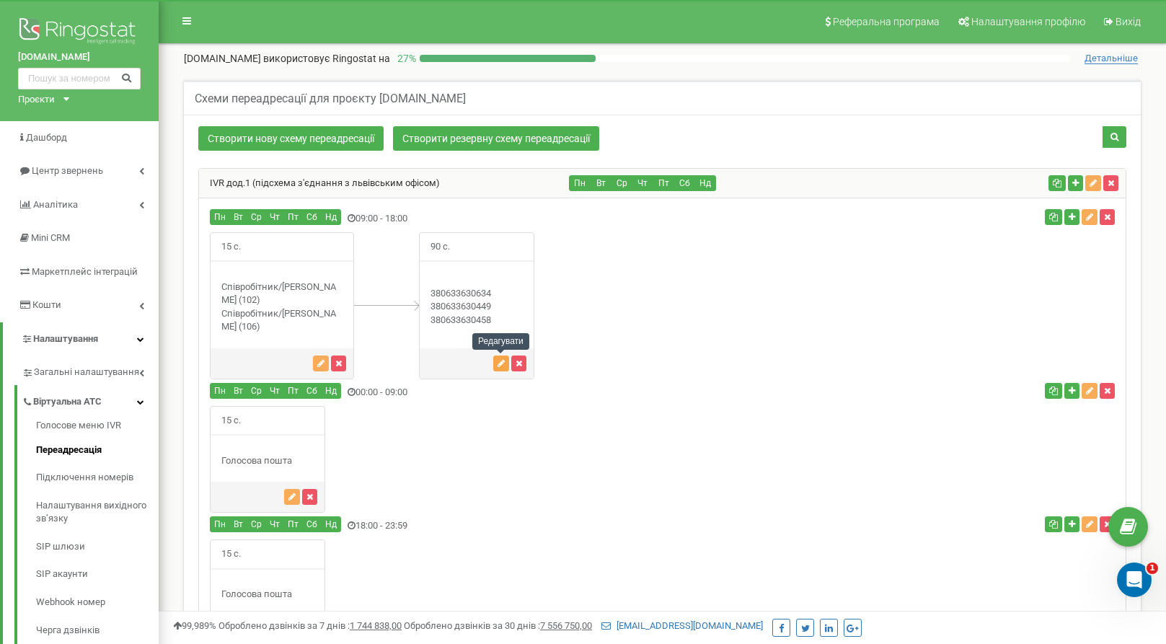
click at [506, 365] on button "button" at bounding box center [501, 364] width 16 height 16
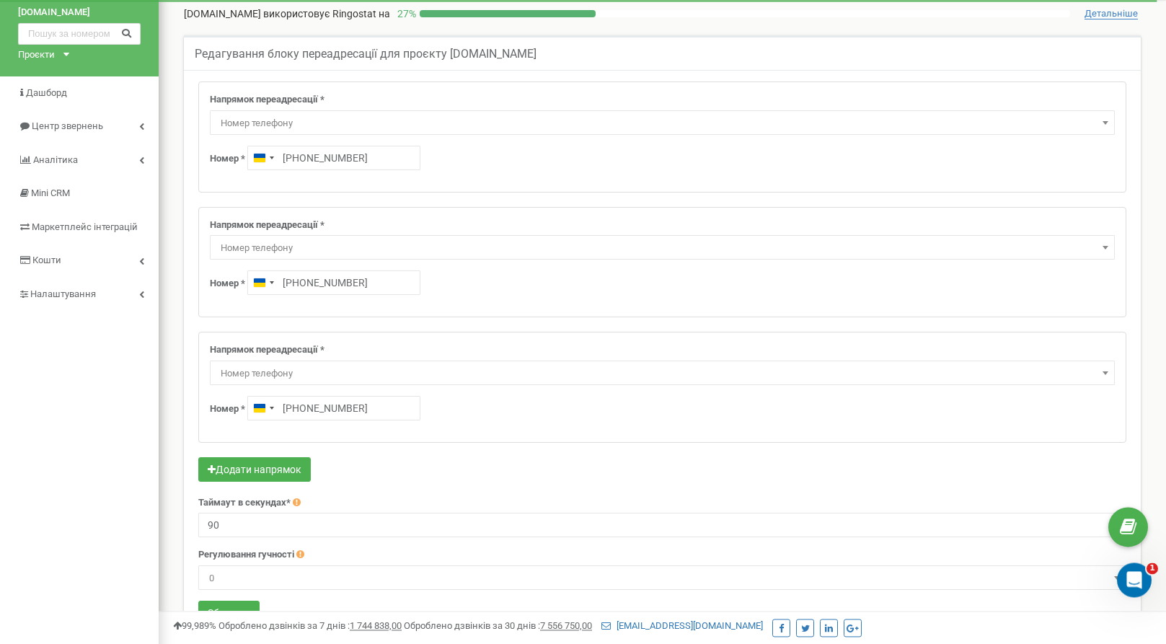
scroll to position [74, 0]
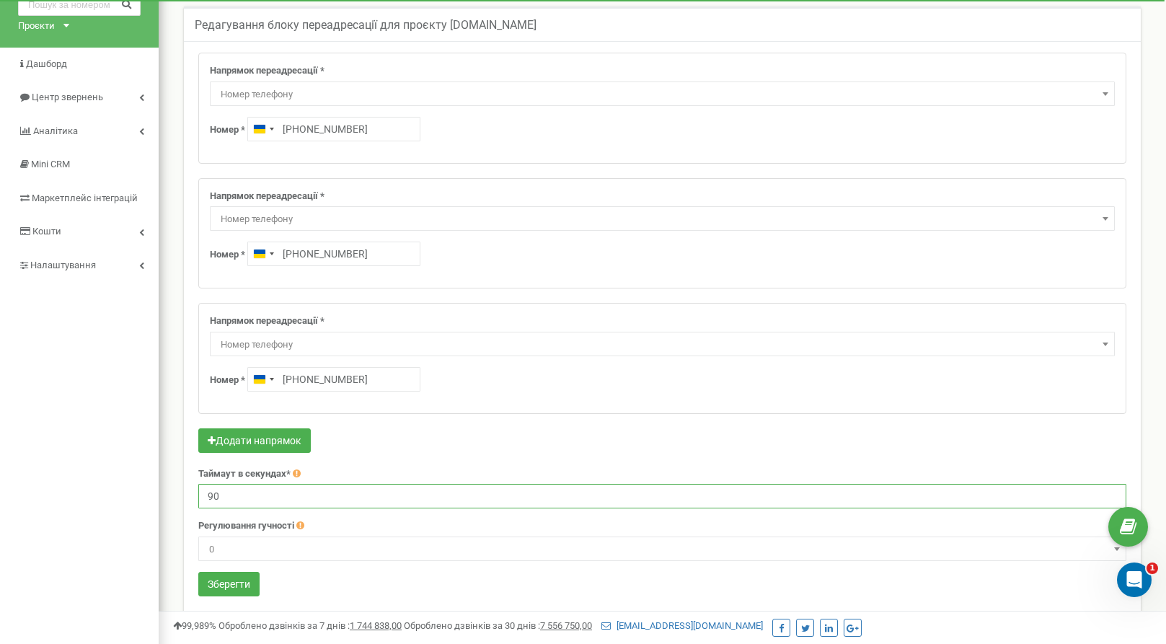
drag, startPoint x: 230, startPoint y: 496, endPoint x: 116, endPoint y: 499, distance: 114.0
click at [198, 499] on input "90" at bounding box center [662, 496] width 928 height 25
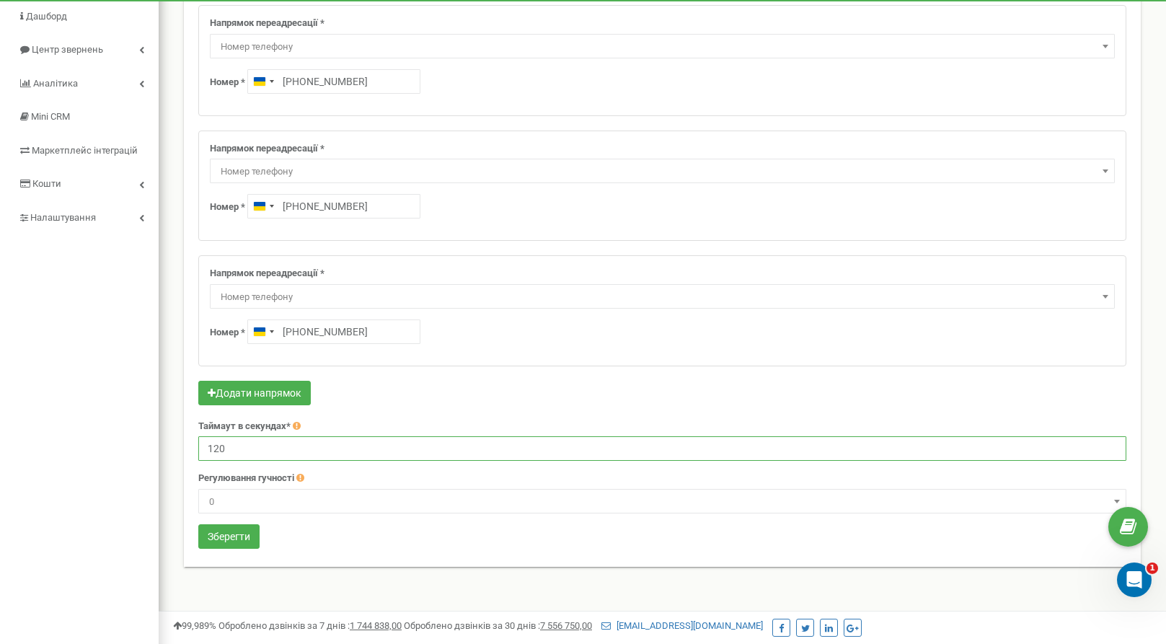
scroll to position [147, 0]
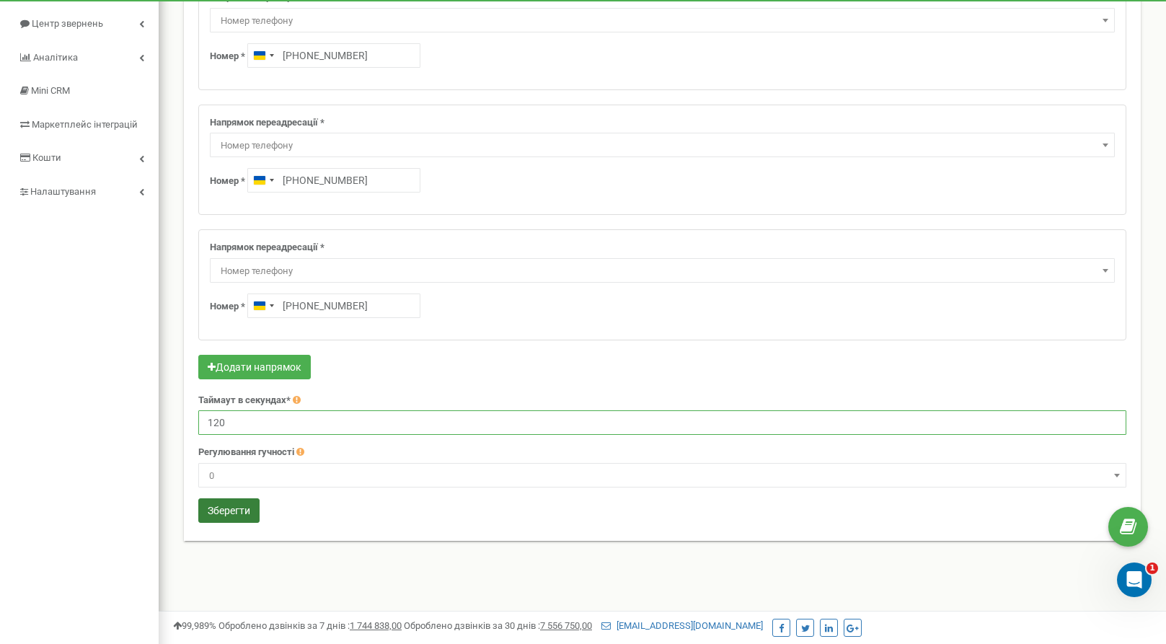
type input "120"
click at [243, 508] on button "Зберегти" at bounding box center [228, 510] width 61 height 25
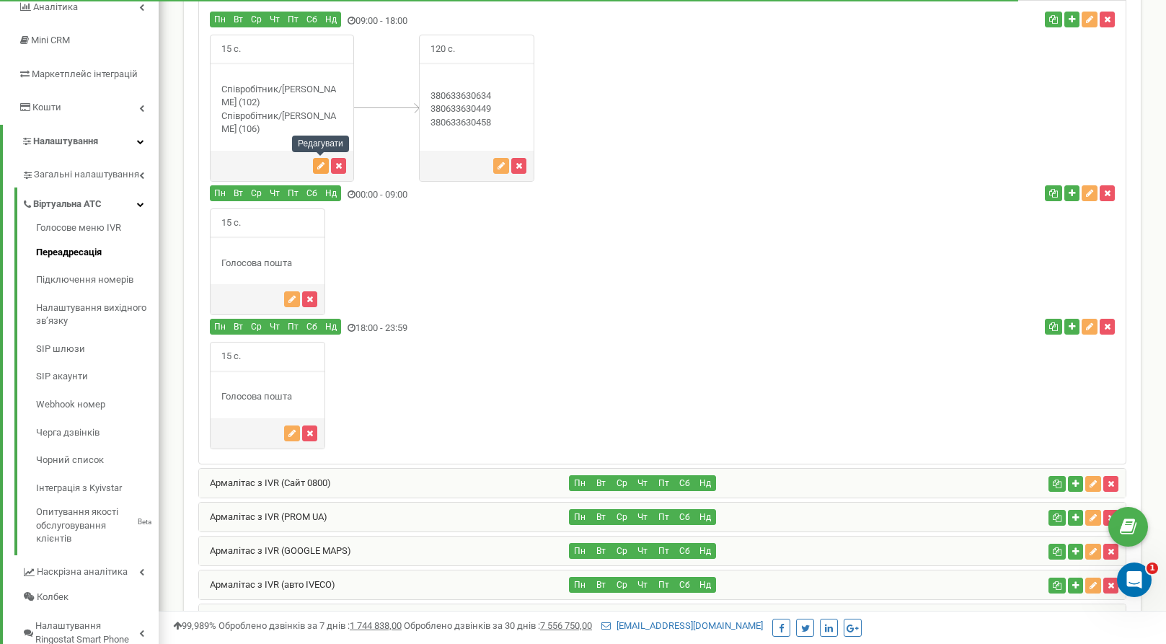
click at [322, 167] on icon "button" at bounding box center [320, 166] width 7 height 9
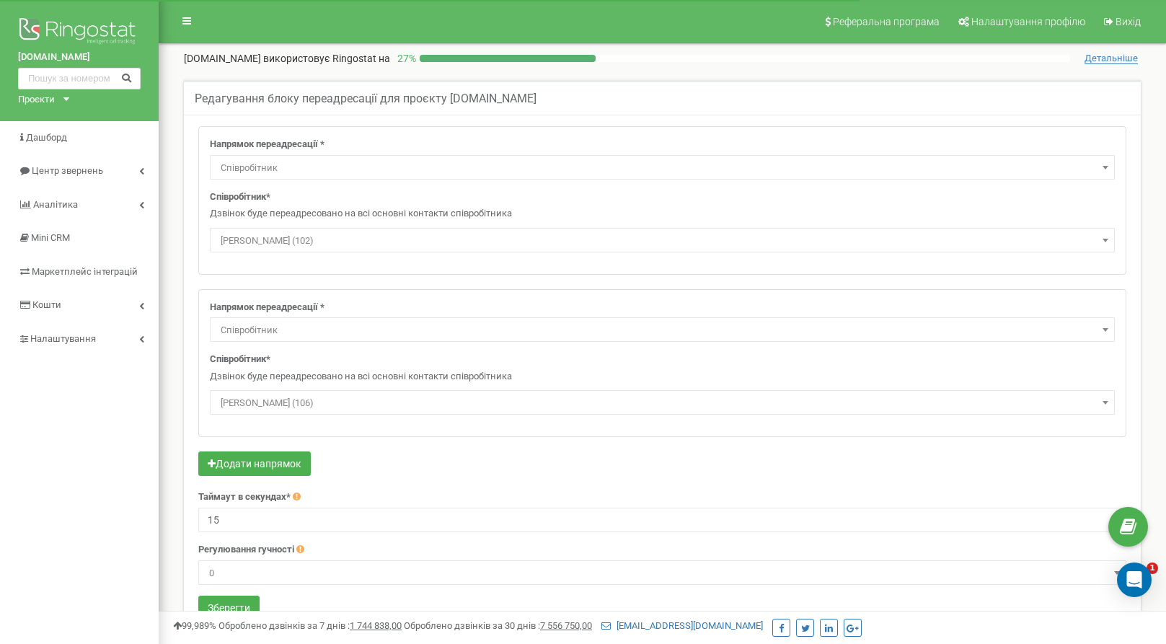
select select "Employee"
select select "309864"
click at [275, 459] on button "Додати напрямок" at bounding box center [254, 464] width 113 height 25
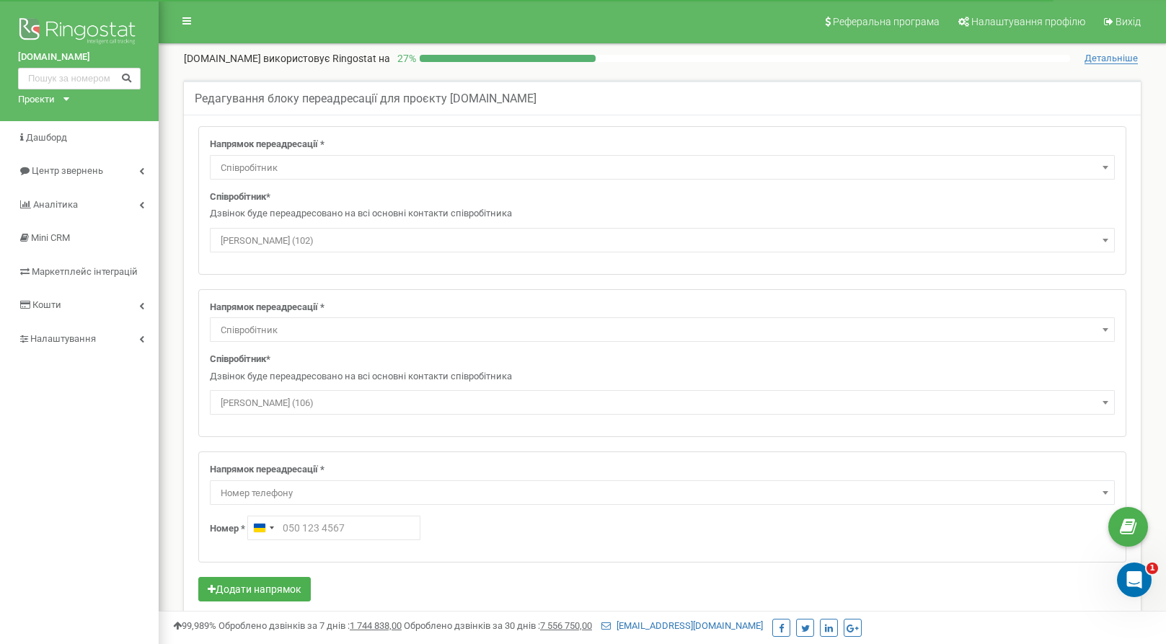
click at [296, 490] on span "Номер телефону" at bounding box center [662, 493] width 895 height 20
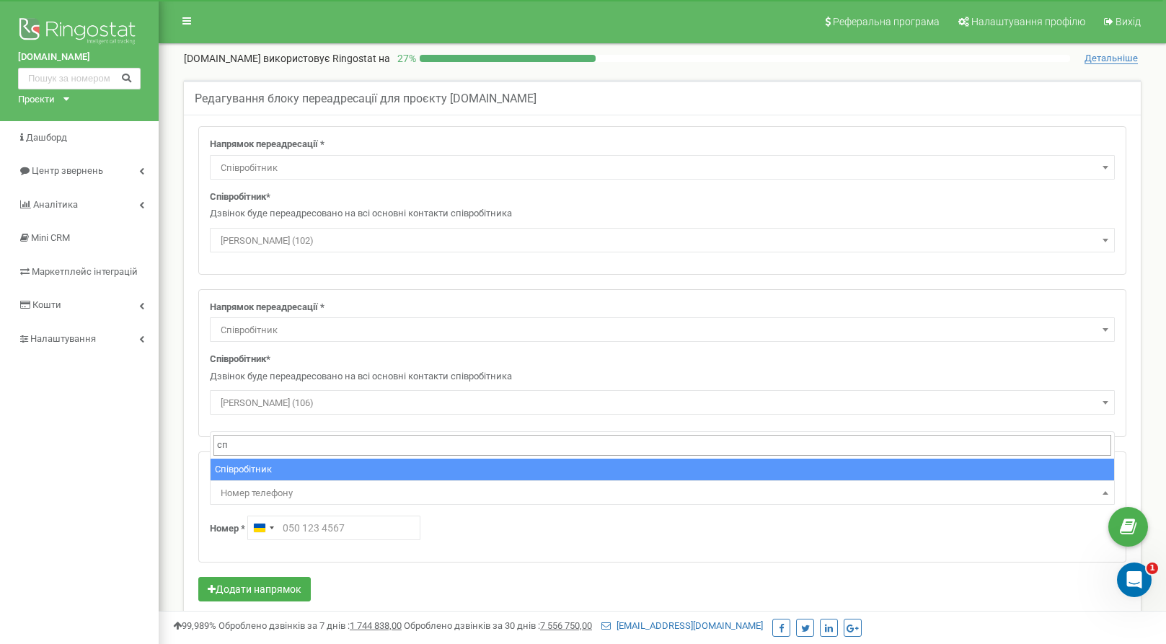
type input "сп"
select select "Employee"
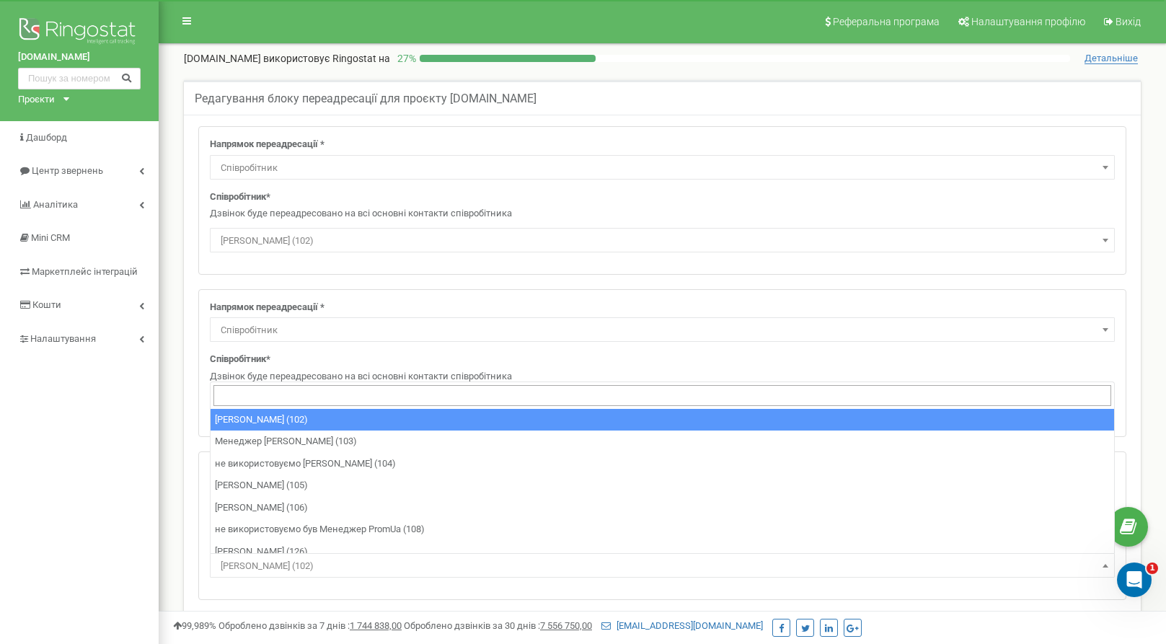
click at [317, 568] on span "[PERSON_NAME] (102)" at bounding box center [662, 566] width 895 height 20
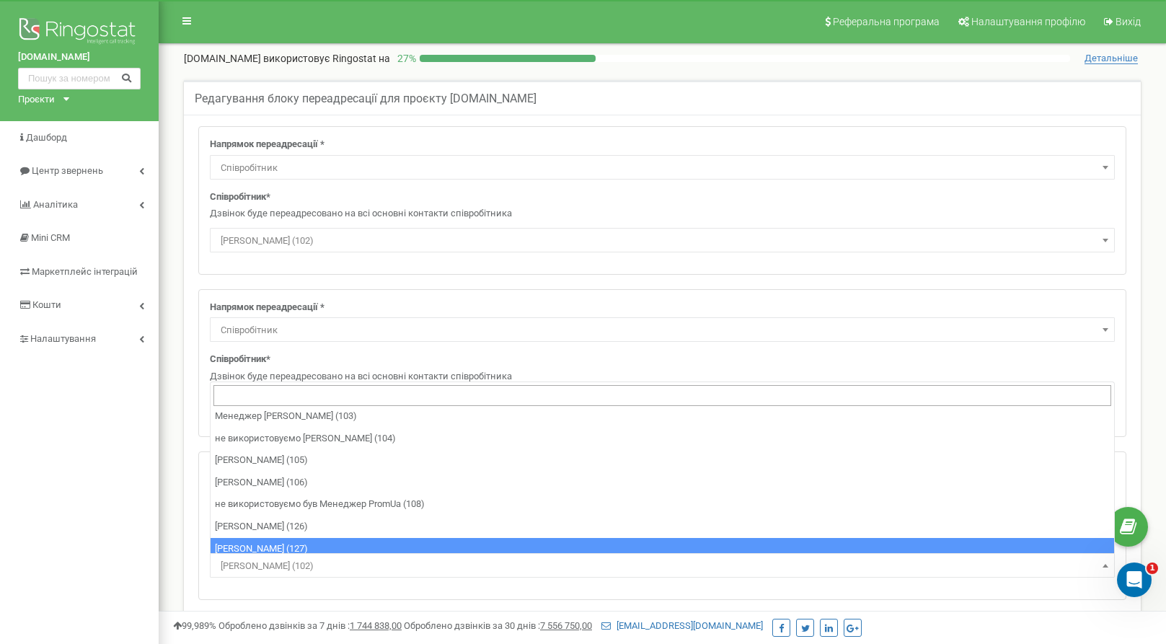
scroll to position [32, 0]
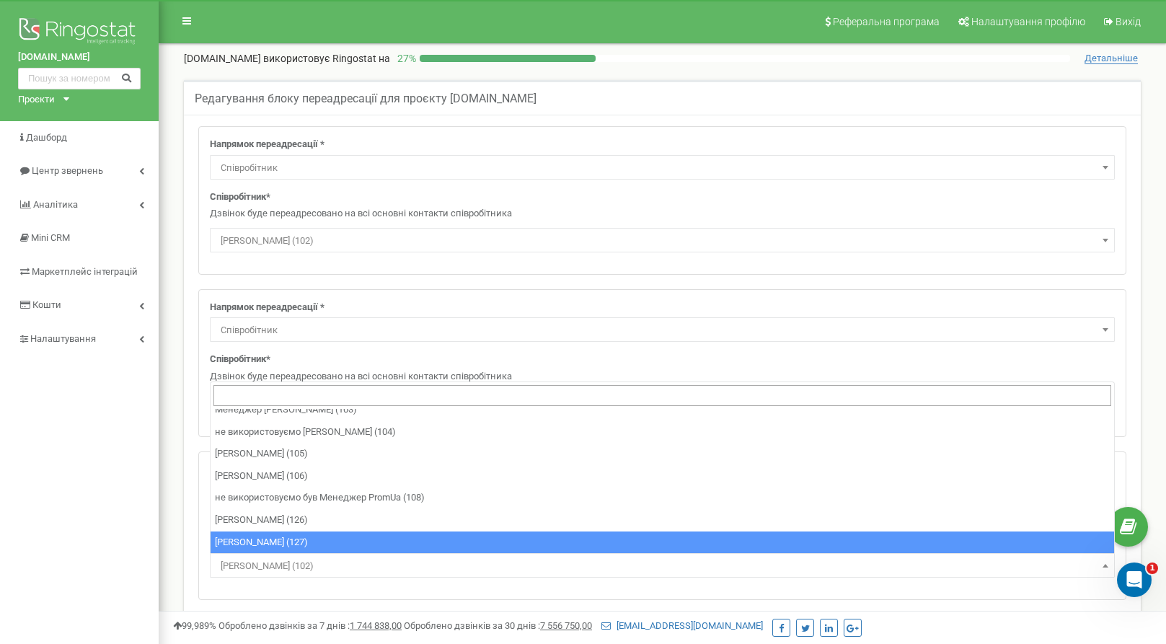
select select "462716"
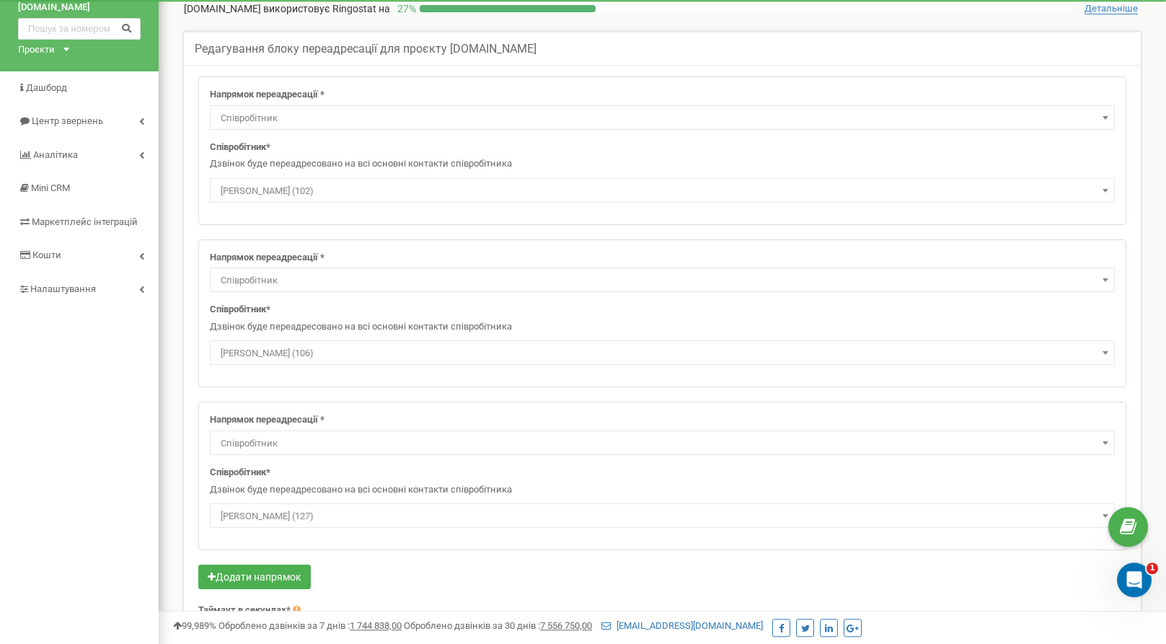
scroll to position [74, 0]
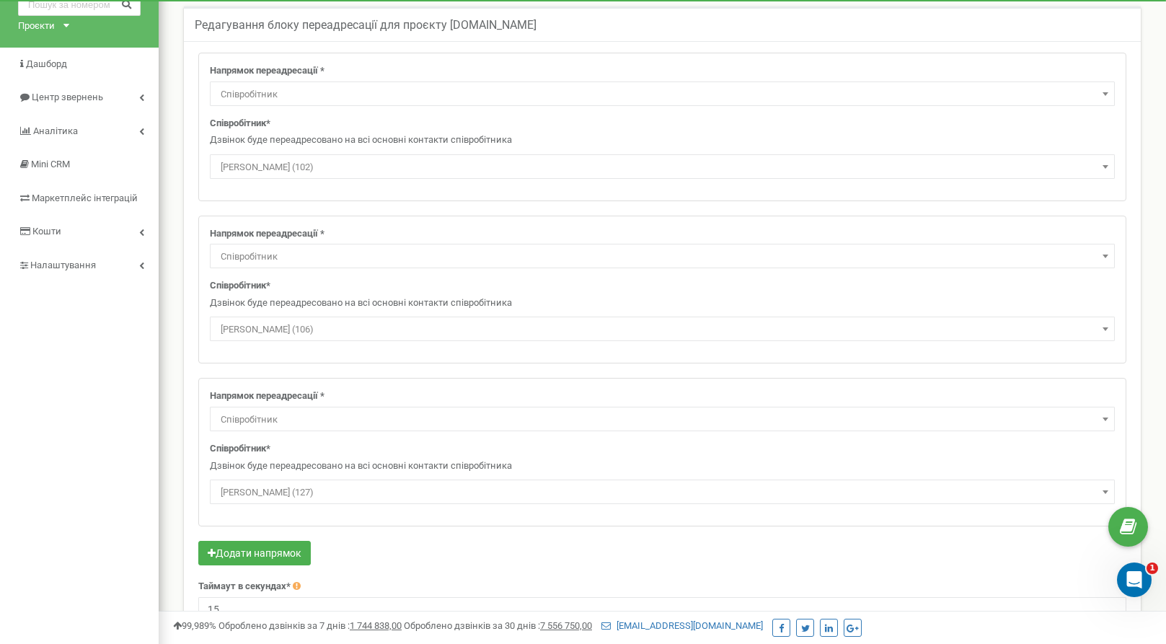
click at [841, 553] on div "Додати напрямок" at bounding box center [662, 555] width 928 height 28
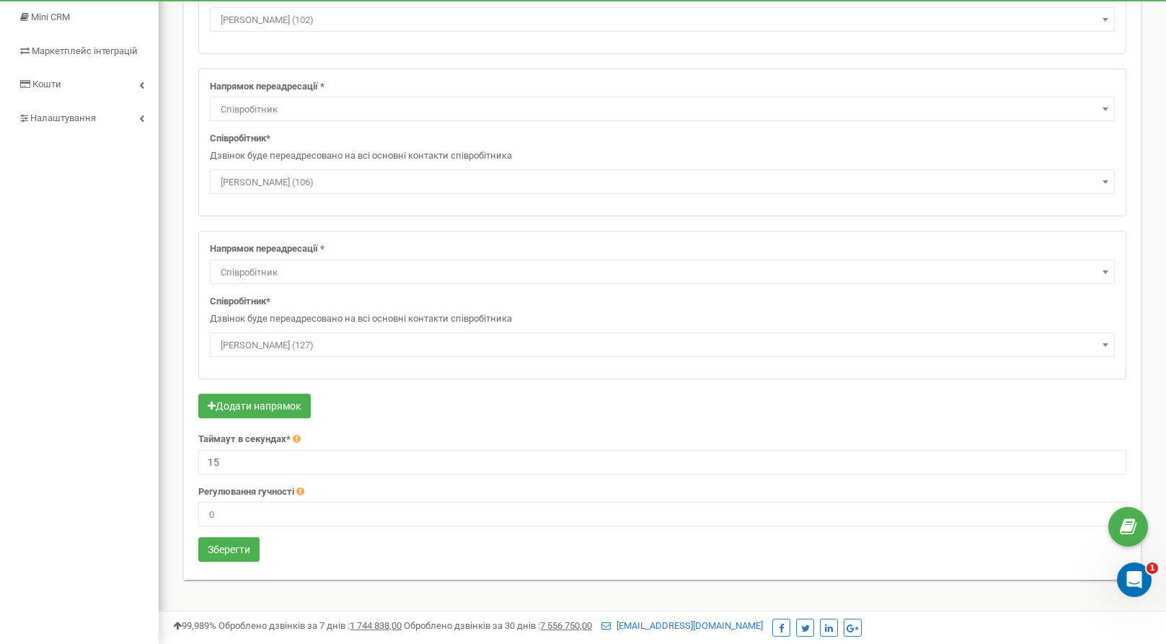
scroll to position [221, 0]
click at [230, 551] on button "Зберегти" at bounding box center [228, 549] width 61 height 25
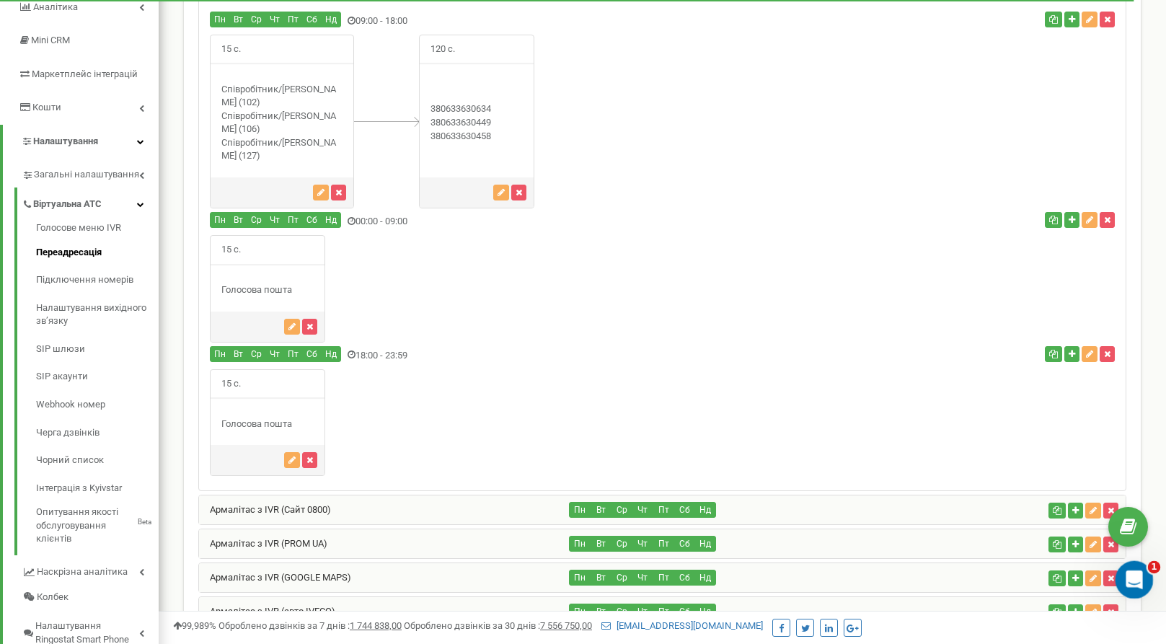
click at [1136, 578] on icon "Открыть службу сообщений Intercom" at bounding box center [1133, 578] width 24 height 24
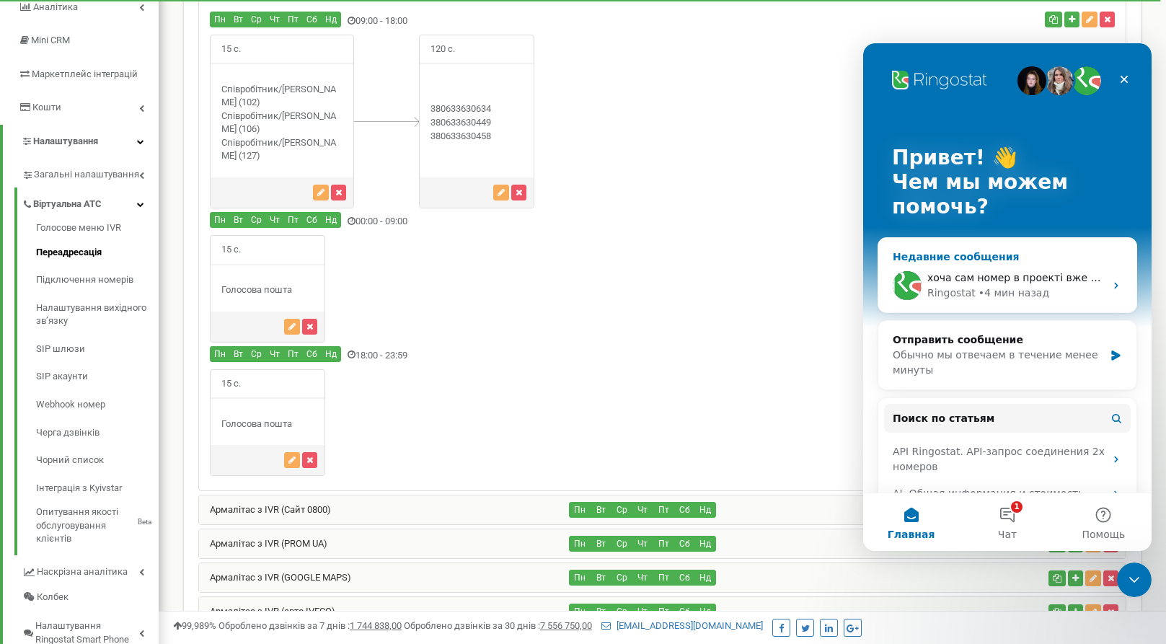
click at [1029, 281] on span "хоча сам номер в проекті вже давно працює" at bounding box center [1047, 278] width 239 height 12
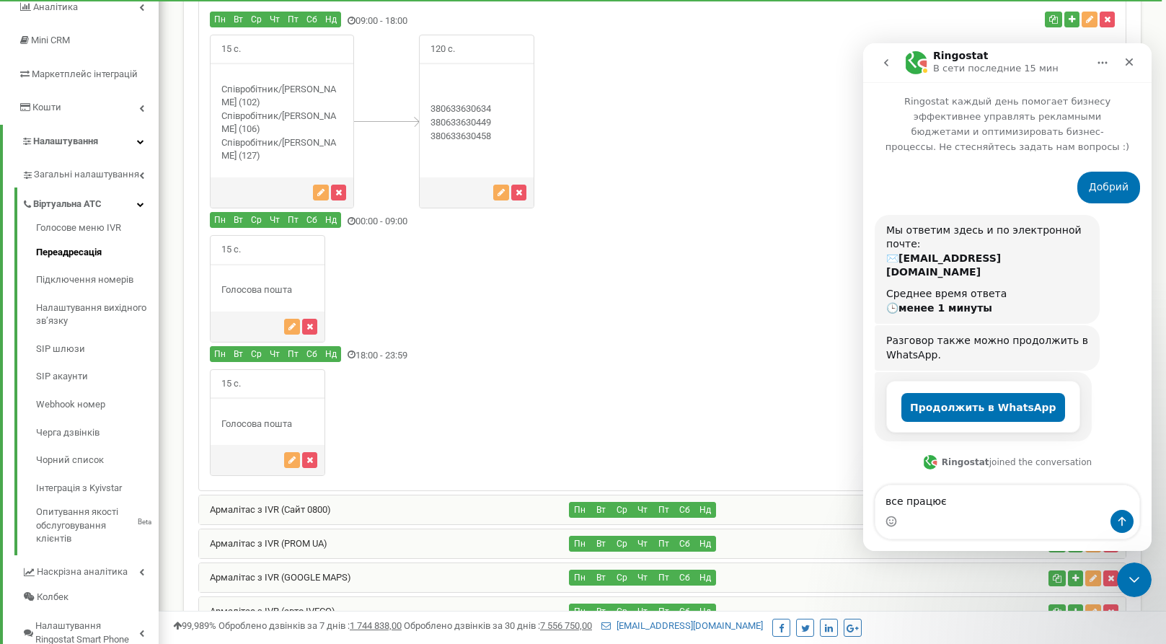
scroll to position [337, 0]
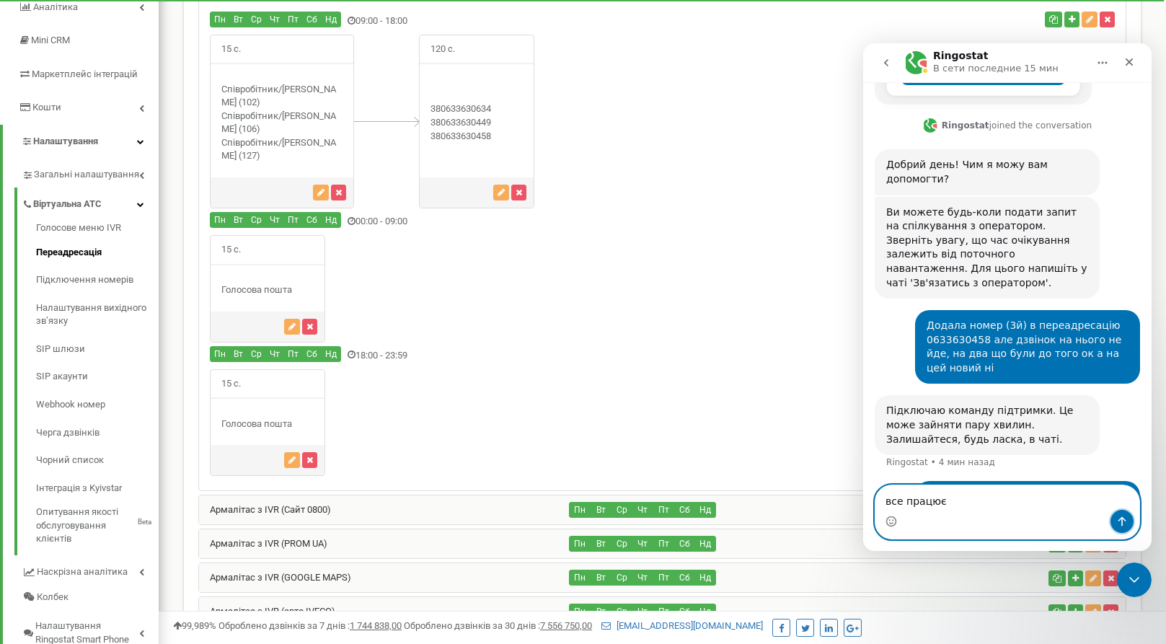
click at [1125, 524] on icon "Отправить сообщение…" at bounding box center [1123, 522] width 12 height 12
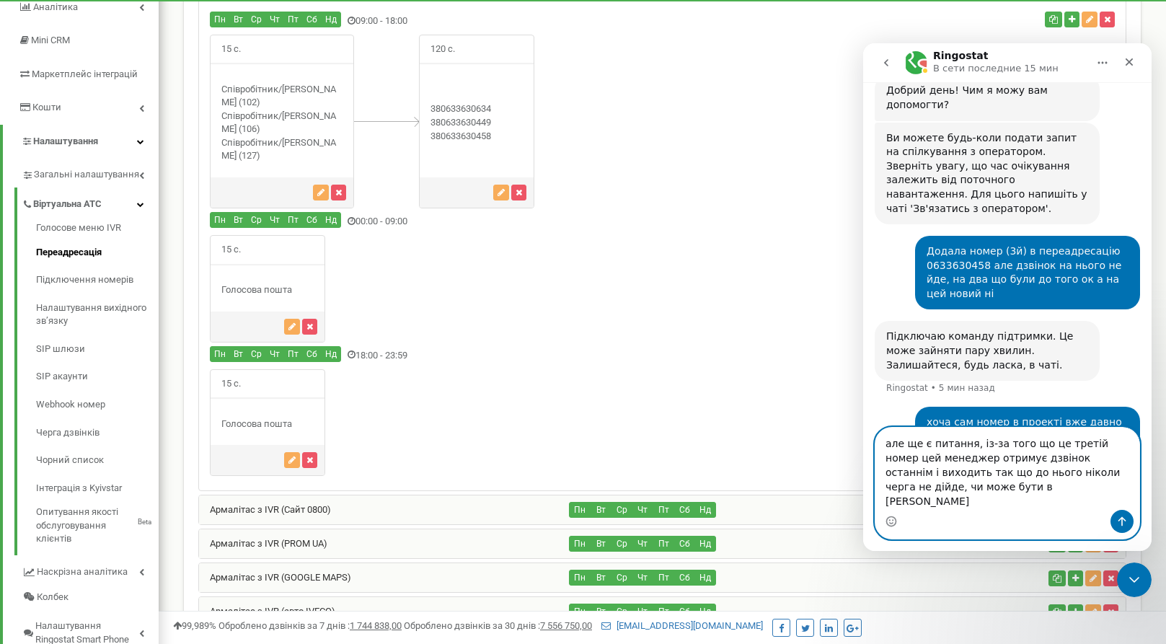
scroll to position [413, 0]
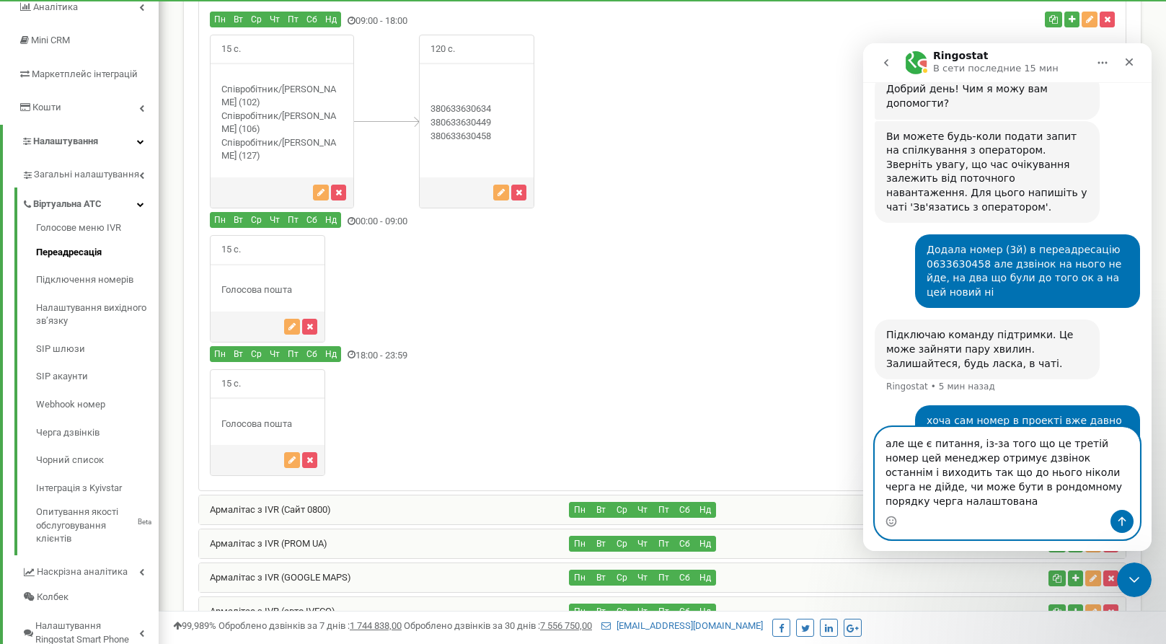
type textarea "але ще є питання, із-за того що це третій номер цей менеджер отримує дзвінок ос…"
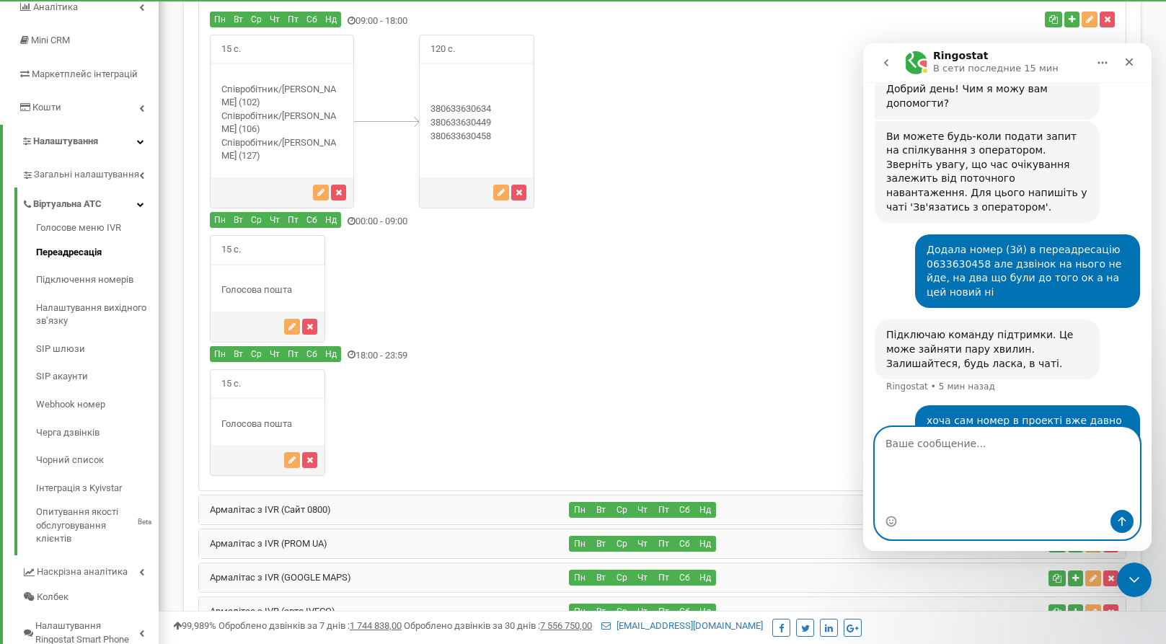
scroll to position [459, 0]
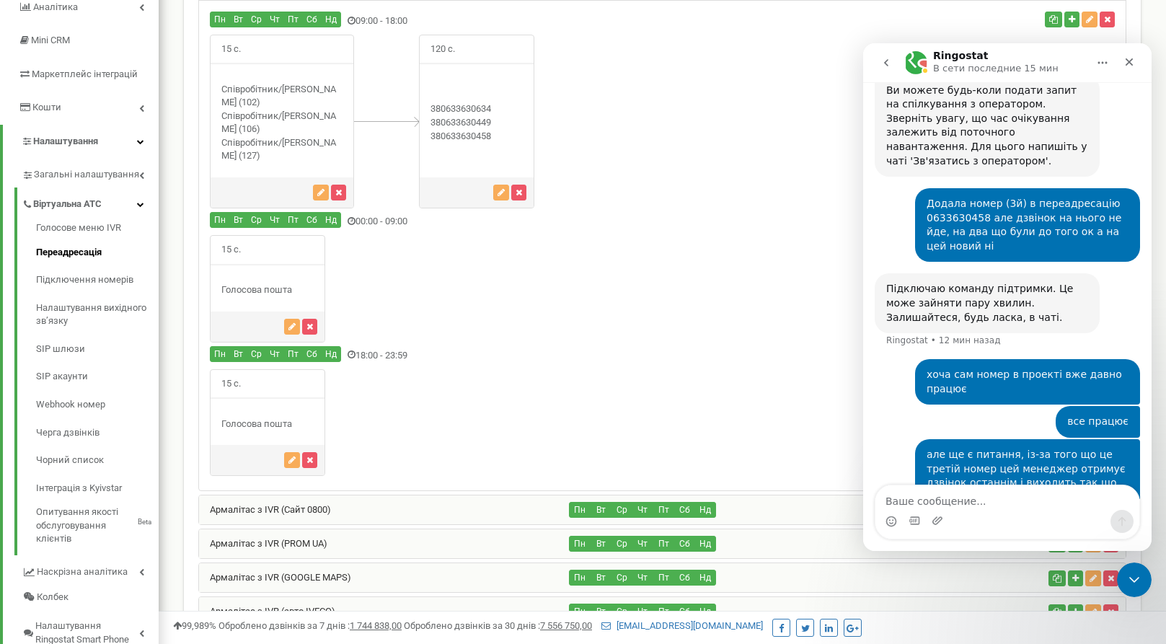
click at [1012, 533] on div "Мессенджер Intercom" at bounding box center [1008, 511] width 264 height 53
click at [951, 500] on textarea "Ваше сообщение..." at bounding box center [1008, 497] width 264 height 25
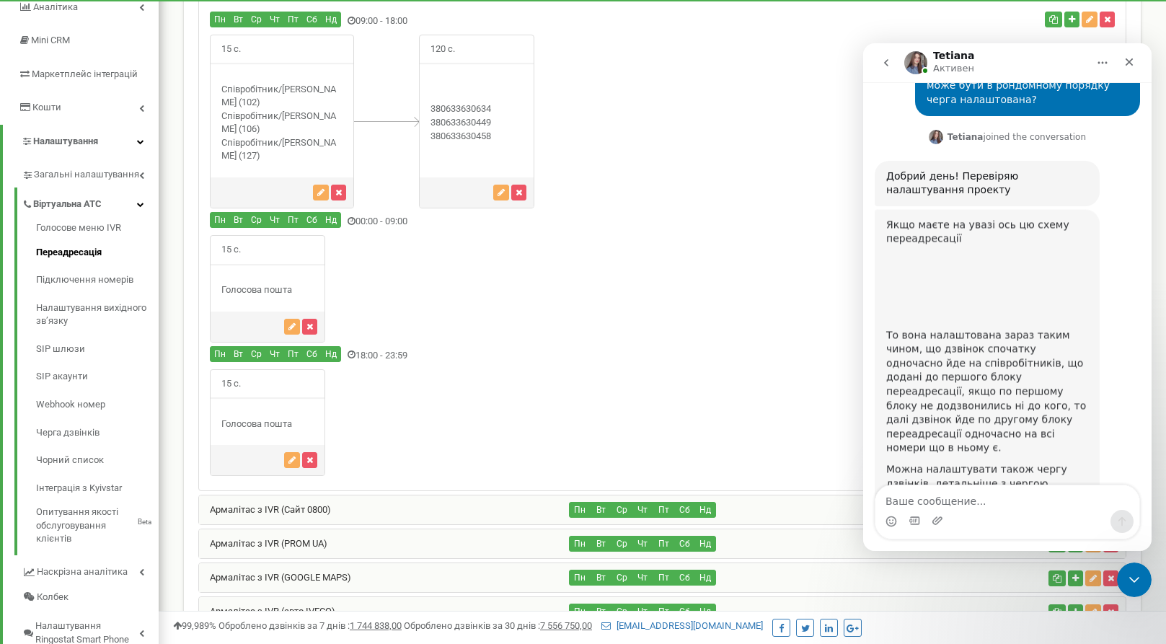
scroll to position [869, 0]
click at [1119, 295] on div "Якщо маєте на увазі ось цю схему переадресації То вона налаштована зараз таким …" at bounding box center [1007, 390] width 265 height 364
click at [930, 245] on img "Tetiana говорит…" at bounding box center [983, 282] width 193 height 75
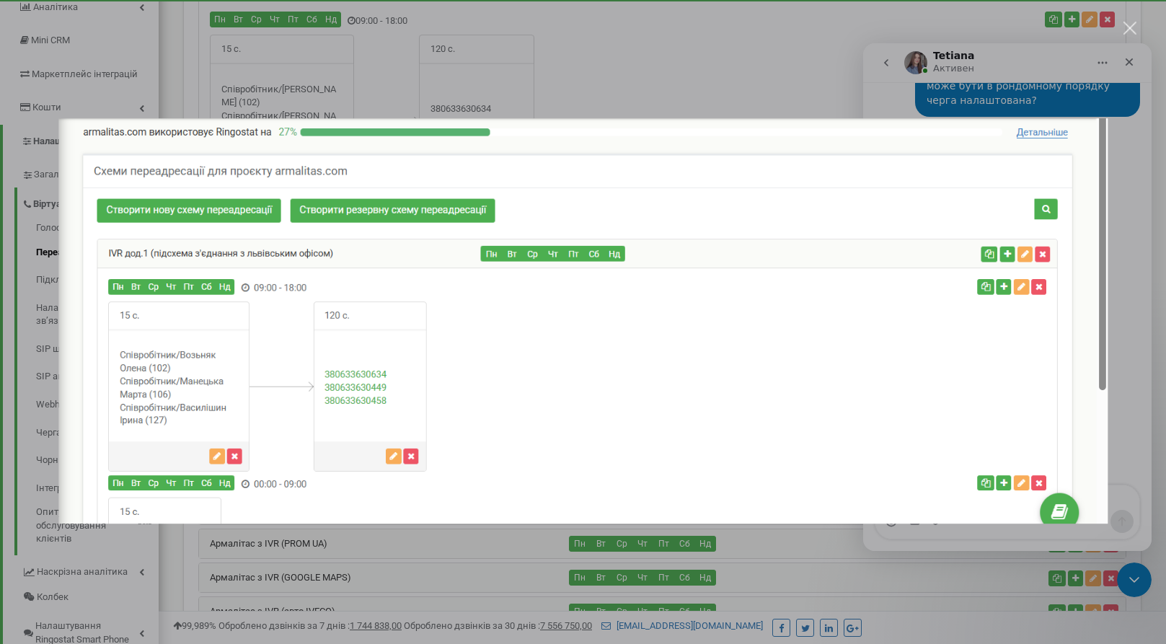
click at [1135, 28] on div "Закрыть" at bounding box center [1131, 29] width 14 height 14
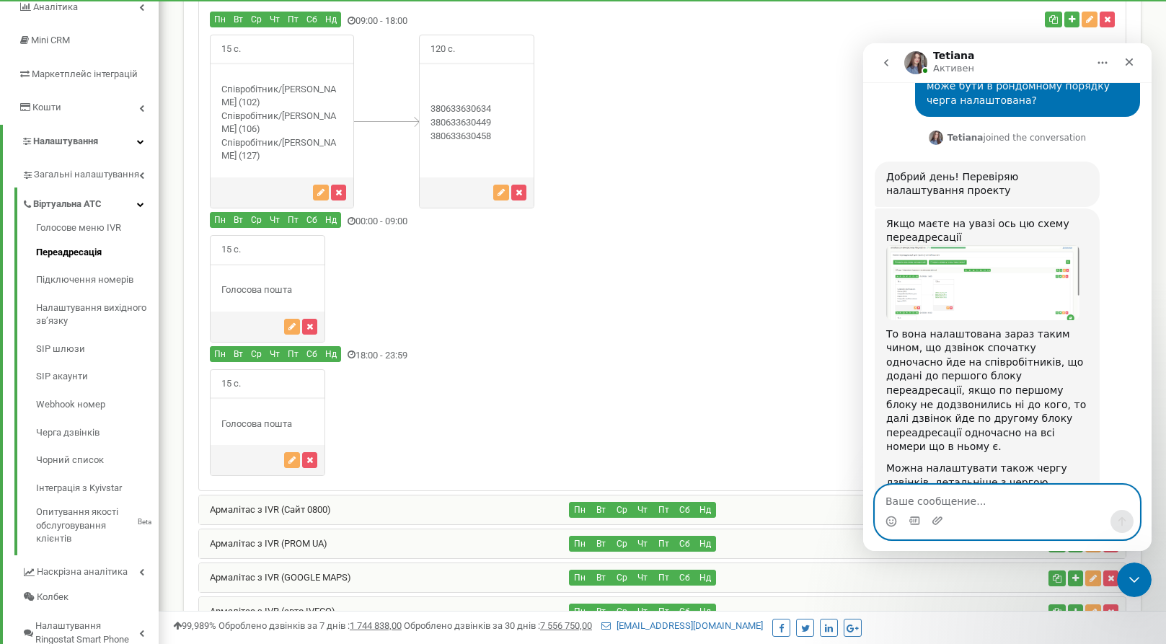
click at [944, 501] on textarea "Ваше сообщение..." at bounding box center [1008, 497] width 264 height 25
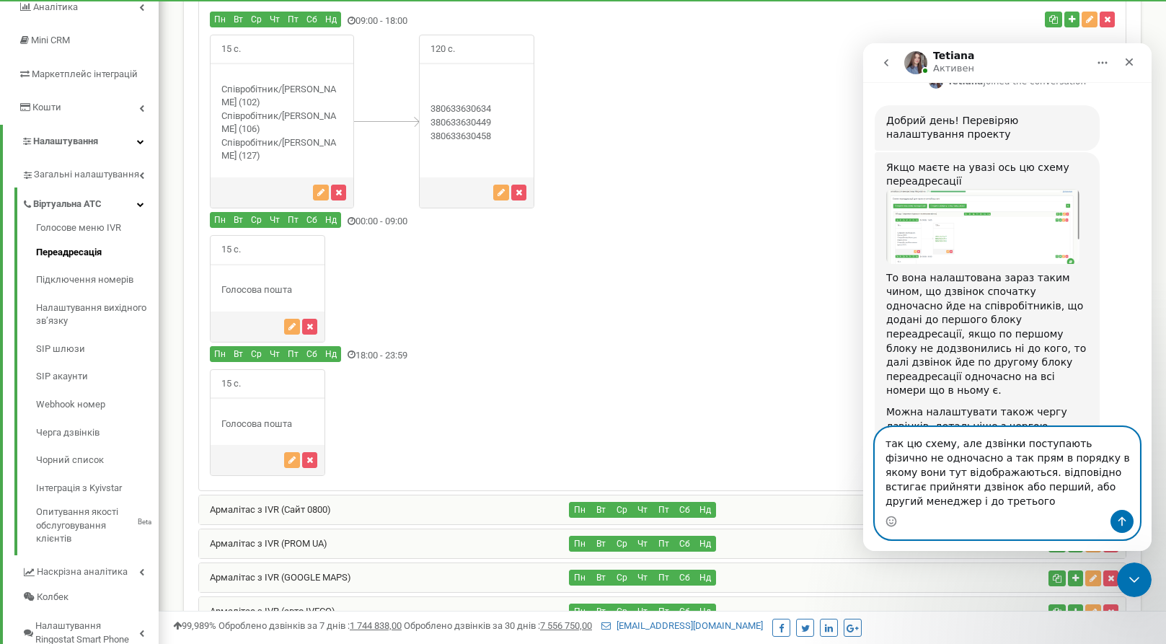
scroll to position [927, 0]
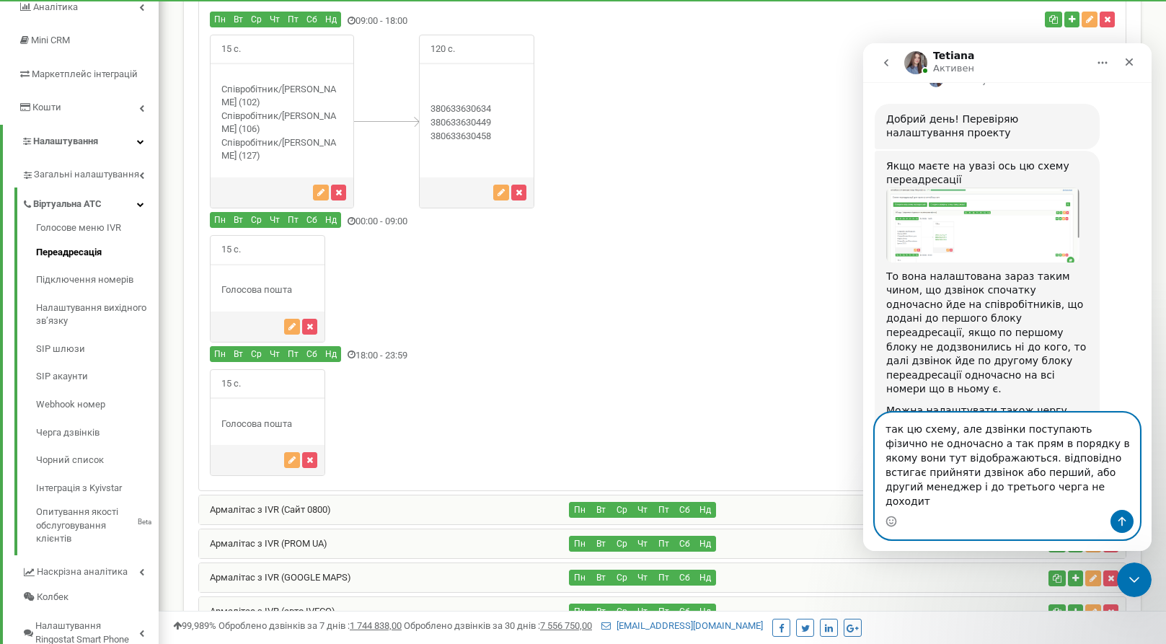
type textarea "так цю схему, але дзвінки поступають фізично не одночасно а так прям в порядку …"
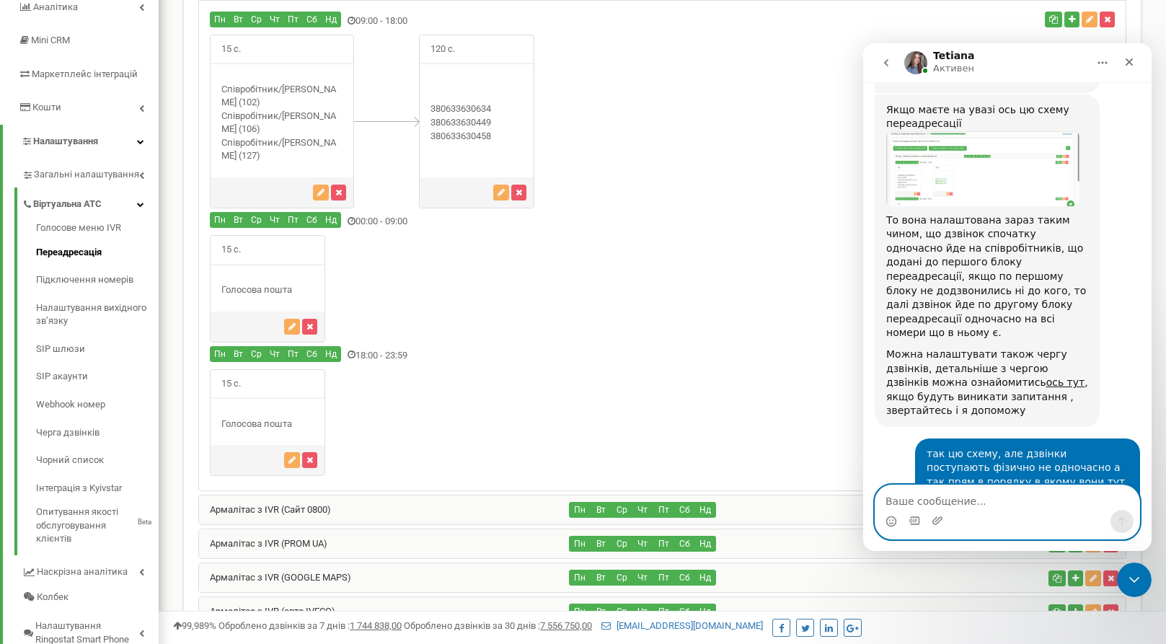
scroll to position [1026, 0]
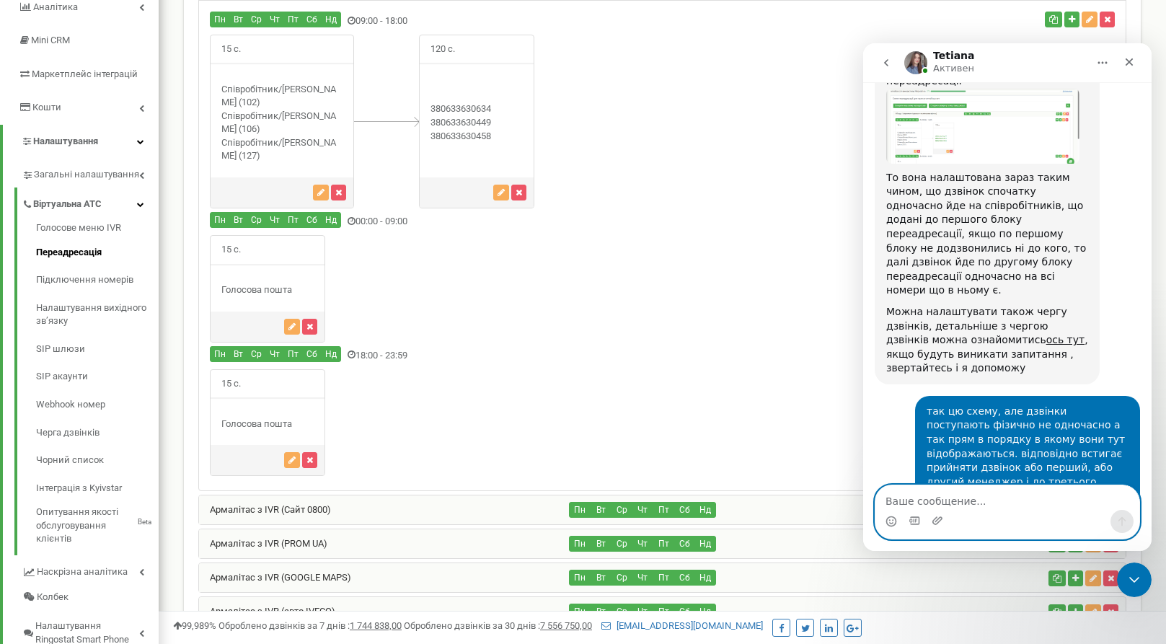
click at [955, 500] on textarea "Ваше сообщение..." at bounding box center [1008, 497] width 264 height 25
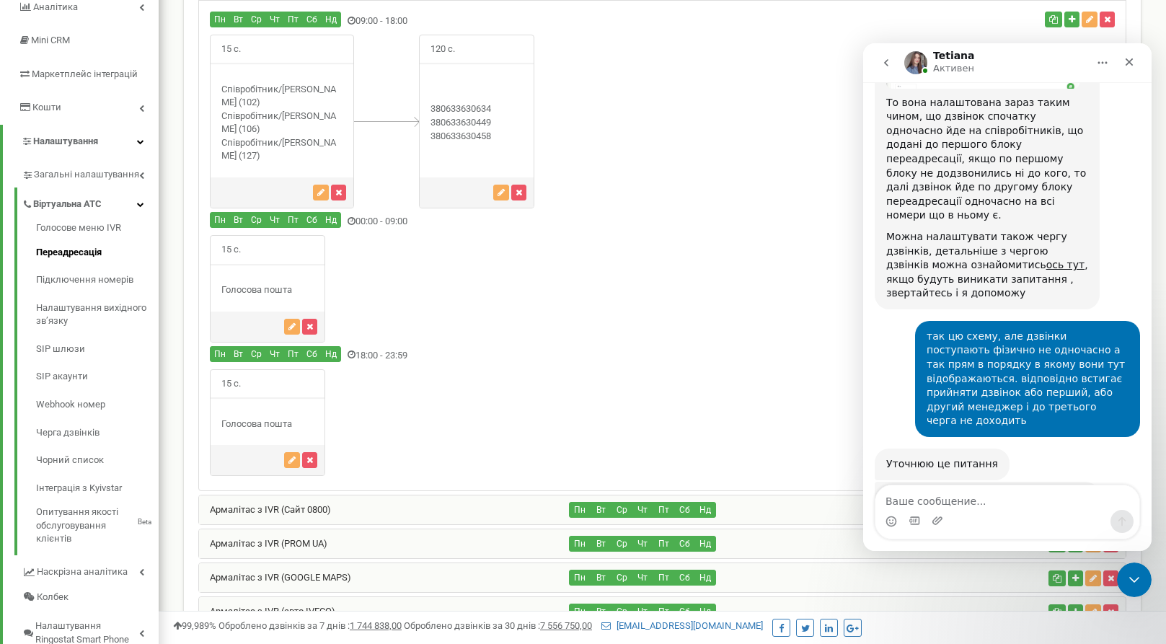
scroll to position [1102, 0]
